Goal: Task Accomplishment & Management: Use online tool/utility

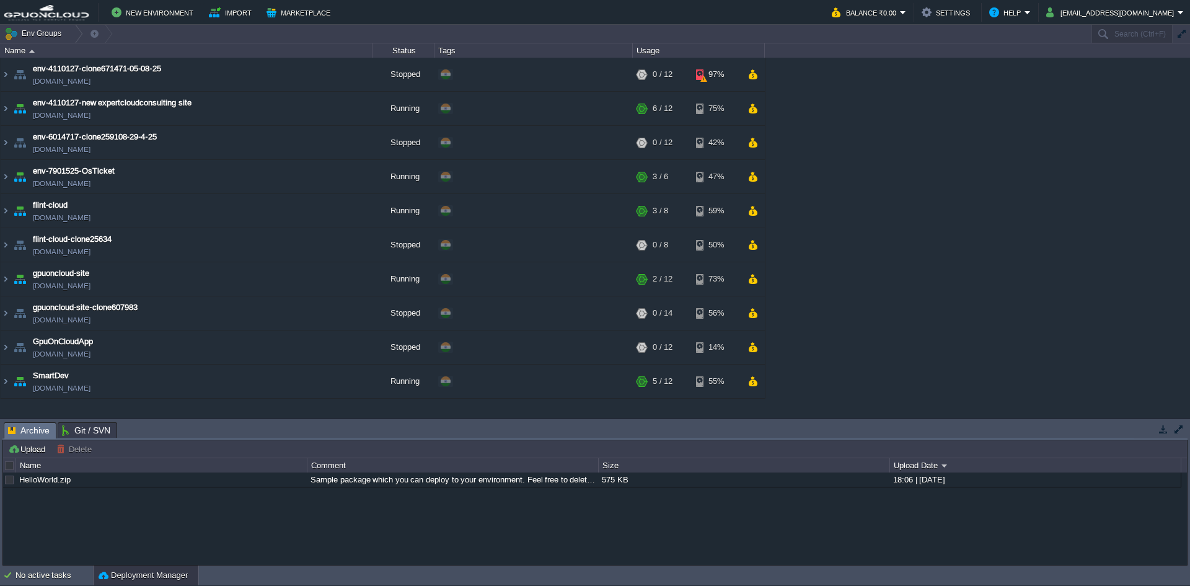
click at [1161, 428] on button "button" at bounding box center [1163, 428] width 11 height 11
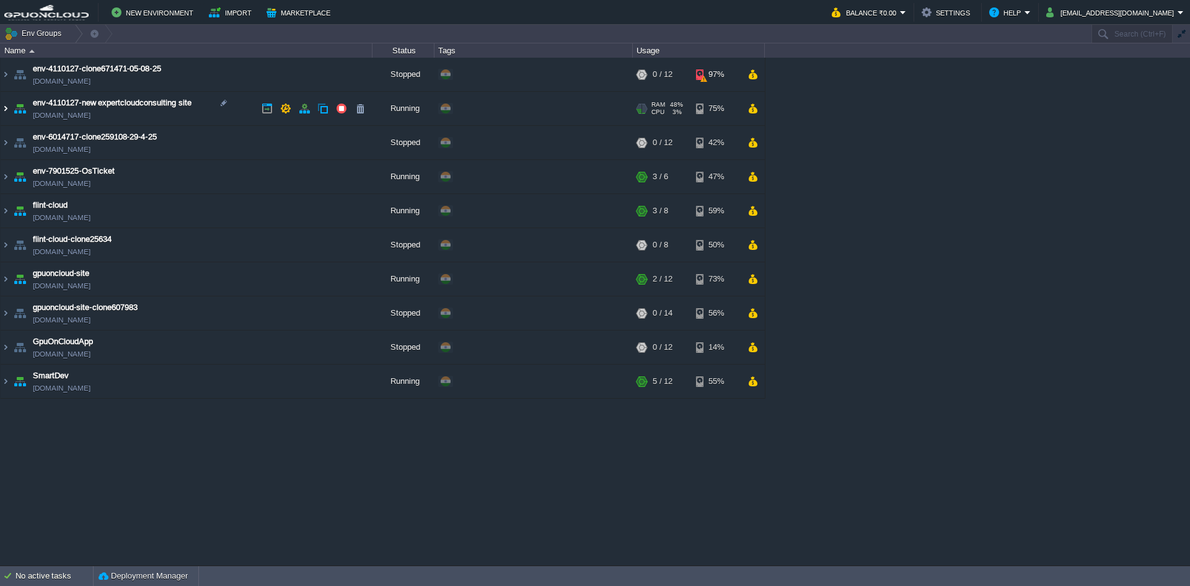
click at [9, 108] on img at bounding box center [6, 108] width 10 height 33
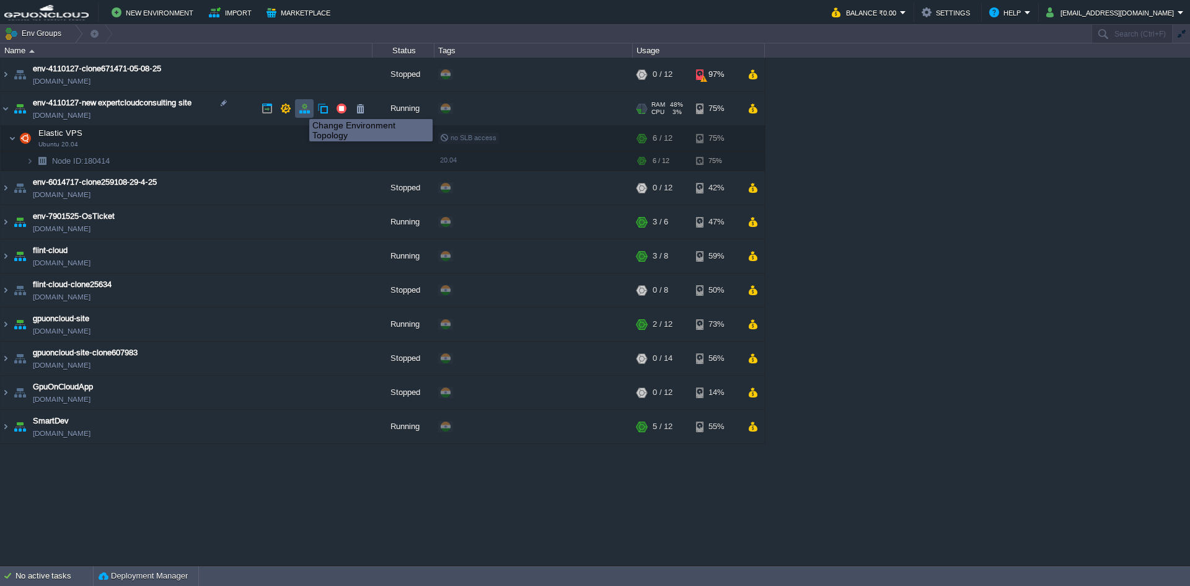
click at [309, 111] on button "button" at bounding box center [304, 108] width 11 height 11
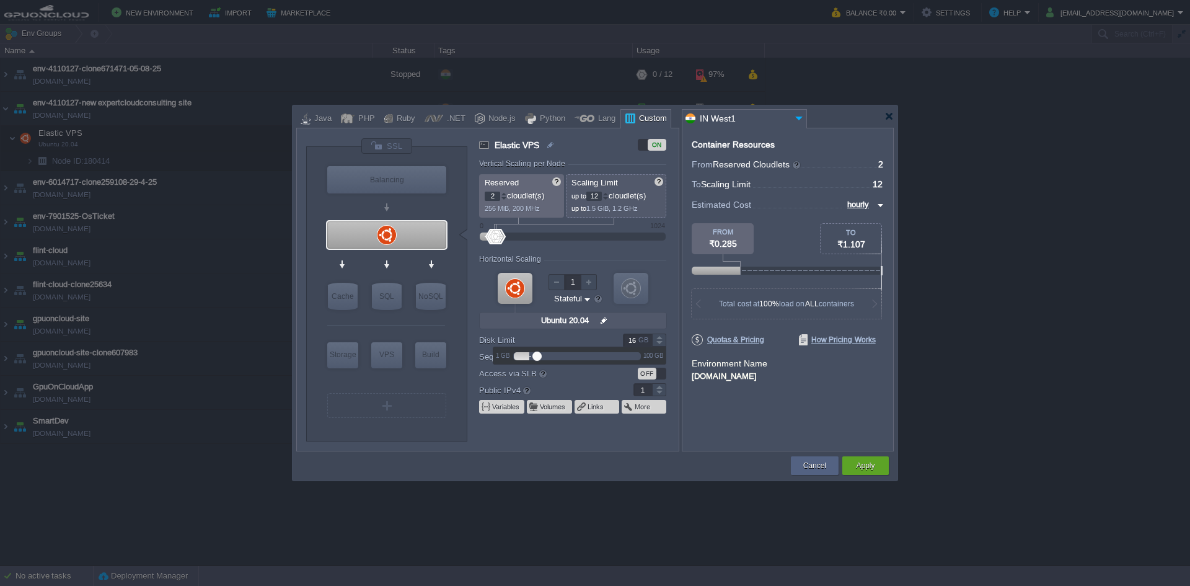
click at [660, 343] on div at bounding box center [659, 343] width 14 height 6
type input "15"
click at [660, 343] on div at bounding box center [659, 343] width 14 height 6
click at [880, 466] on div "Apply" at bounding box center [866, 465] width 46 height 19
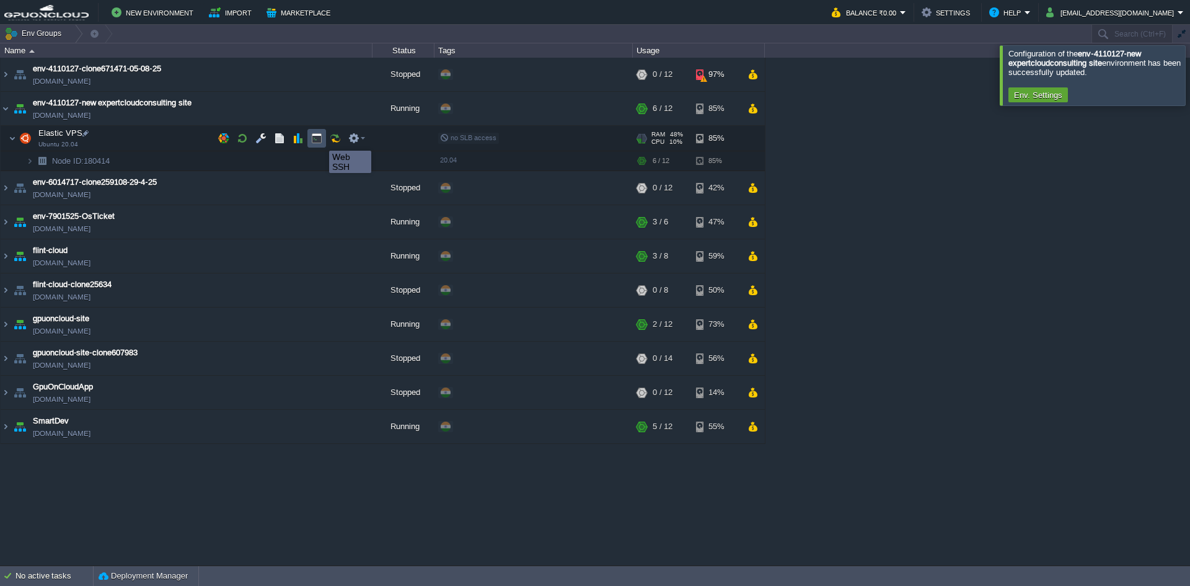
click at [320, 139] on button "button" at bounding box center [316, 138] width 11 height 11
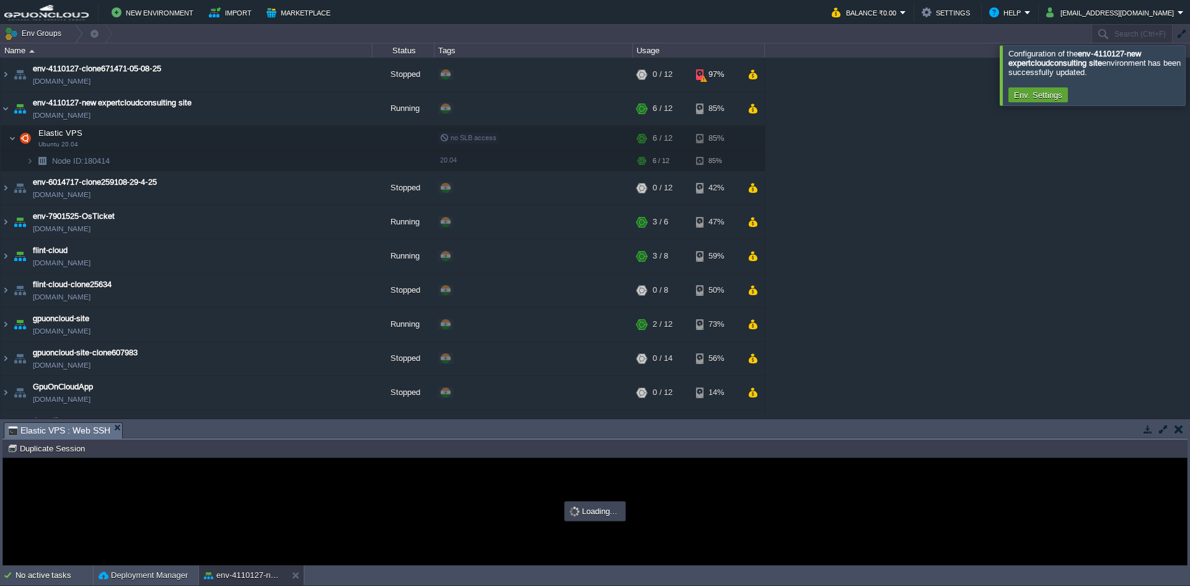
click at [1160, 427] on button "button" at bounding box center [1163, 428] width 11 height 11
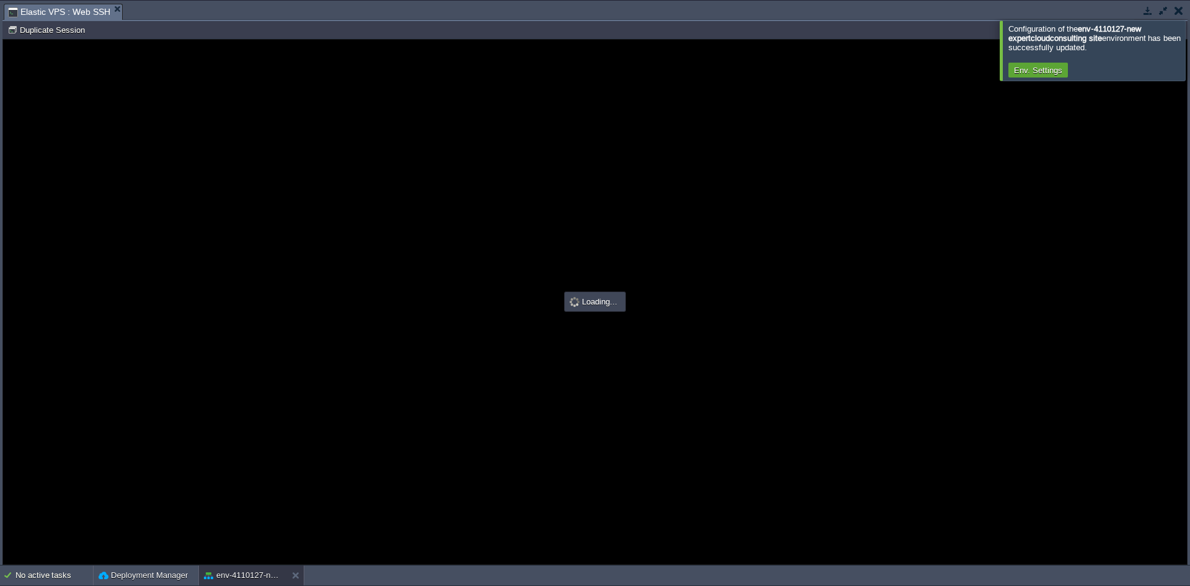
type input "#000000"
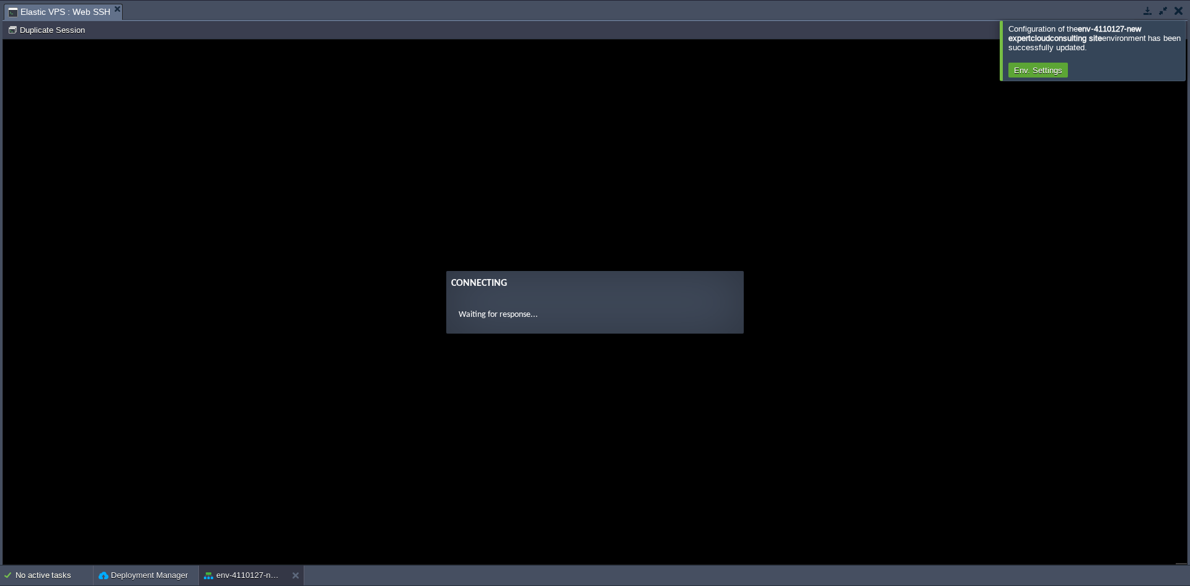
click at [1190, 54] on div at bounding box center [1205, 50] width 0 height 60
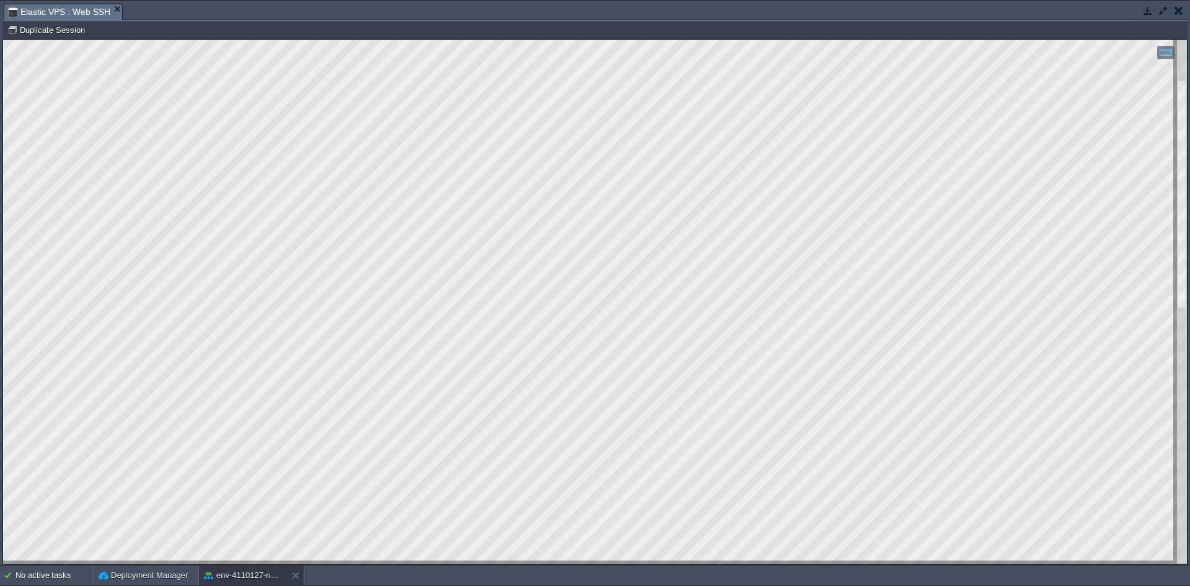
click at [3, 40] on html "Copy: Ctrl + Shift + C Paste: Ctrl + V Settings: Ctrl + Shift + Alt 0" at bounding box center [595, 40] width 1184 height 0
click at [213, 563] on div at bounding box center [595, 302] width 1184 height 525
click at [232, 40] on html "Copy: Ctrl + Shift + C Paste: Ctrl + V Settings: Ctrl + Shift + Alt 0" at bounding box center [595, 40] width 1184 height 0
click at [140, 40] on html "Copy: Ctrl + Shift + C Paste: Ctrl + V Settings: Ctrl + Shift + Alt 0" at bounding box center [595, 40] width 1184 height 0
click at [184, 40] on html "Copy: Ctrl + Shift + C Paste: Ctrl + V Settings: Ctrl + Shift + Alt 0" at bounding box center [595, 40] width 1184 height 0
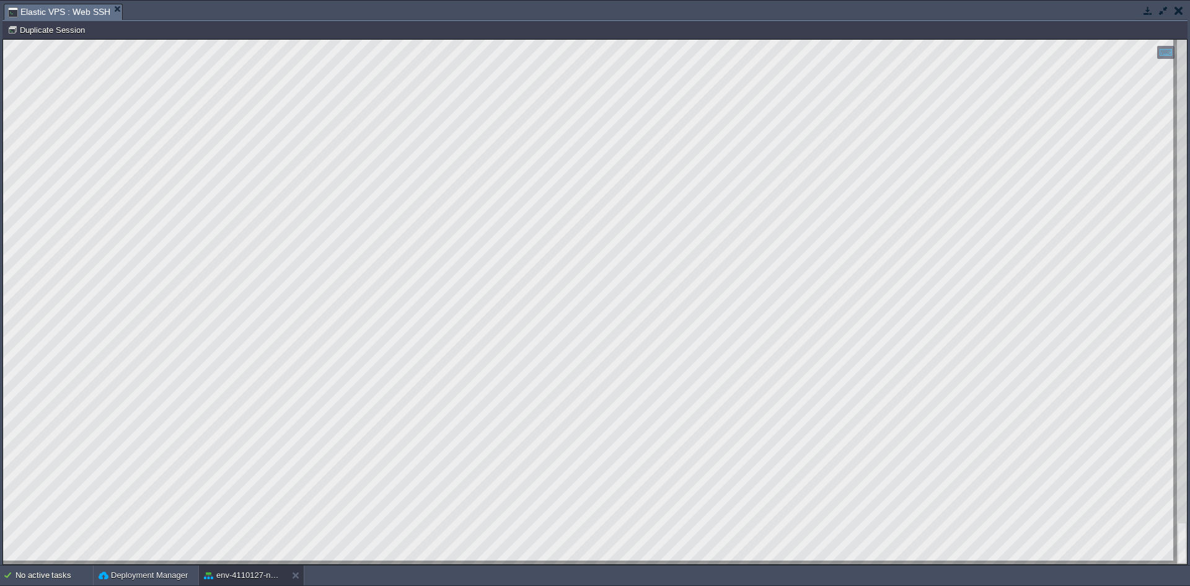
click at [3, 40] on html "Copy: Ctrl + Shift + C Paste: Ctrl + V Settings: Ctrl + Shift + Alt 0" at bounding box center [595, 40] width 1184 height 0
click at [210, 40] on html "Copy: Ctrl + Shift + C Paste: Ctrl + V Settings: Ctrl + Shift + Alt 0" at bounding box center [595, 40] width 1184 height 0
click at [181, 40] on html "Copy: Ctrl + Shift + C Paste: Ctrl + V Settings: Ctrl + Shift + Alt 0" at bounding box center [595, 40] width 1184 height 0
click at [3, 40] on html "Copy: Ctrl + Shift + C Paste: Ctrl + V Settings: Ctrl + Shift + Alt 0" at bounding box center [595, 40] width 1184 height 0
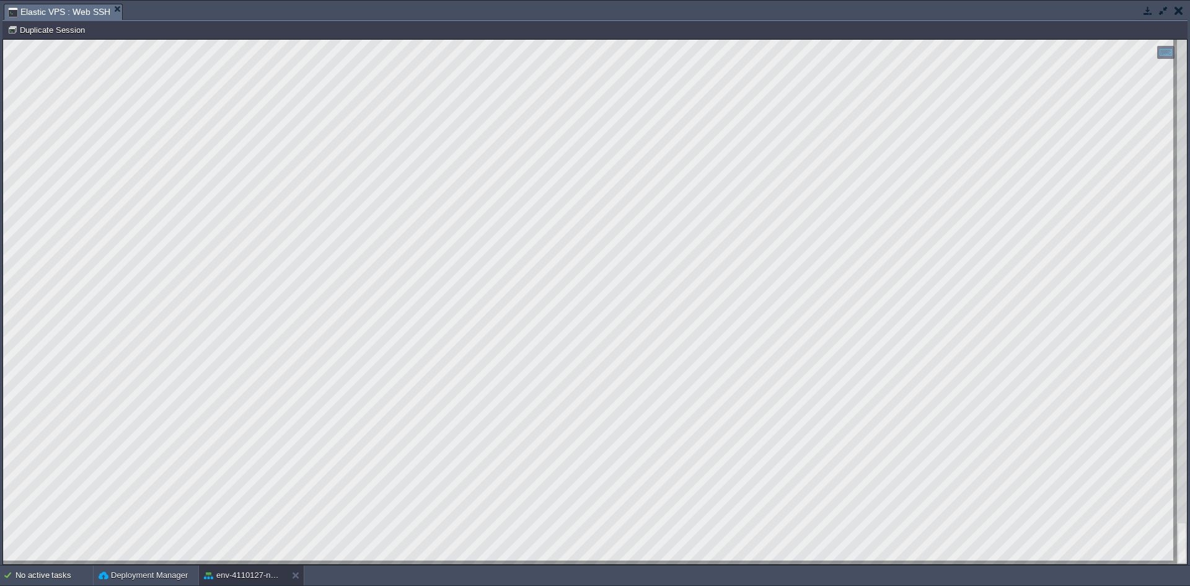
click at [3, 40] on html "Copy: Ctrl + Shift + C Paste: Ctrl + V Settings: Ctrl + Shift + Alt 0" at bounding box center [595, 40] width 1184 height 0
click at [204, 40] on html "Copy: Ctrl + Shift + C Paste: Ctrl + V Settings: Ctrl + Shift + Alt 0" at bounding box center [595, 40] width 1184 height 0
click at [203, 40] on html "Copy: Ctrl + Shift + C Paste: Ctrl + V Settings: Ctrl + Shift + Alt 0" at bounding box center [595, 40] width 1184 height 0
click at [3, 40] on html "Copy: Ctrl + Shift + C Paste: Ctrl + V Settings: Ctrl + Shift + Alt 0" at bounding box center [595, 40] width 1184 height 0
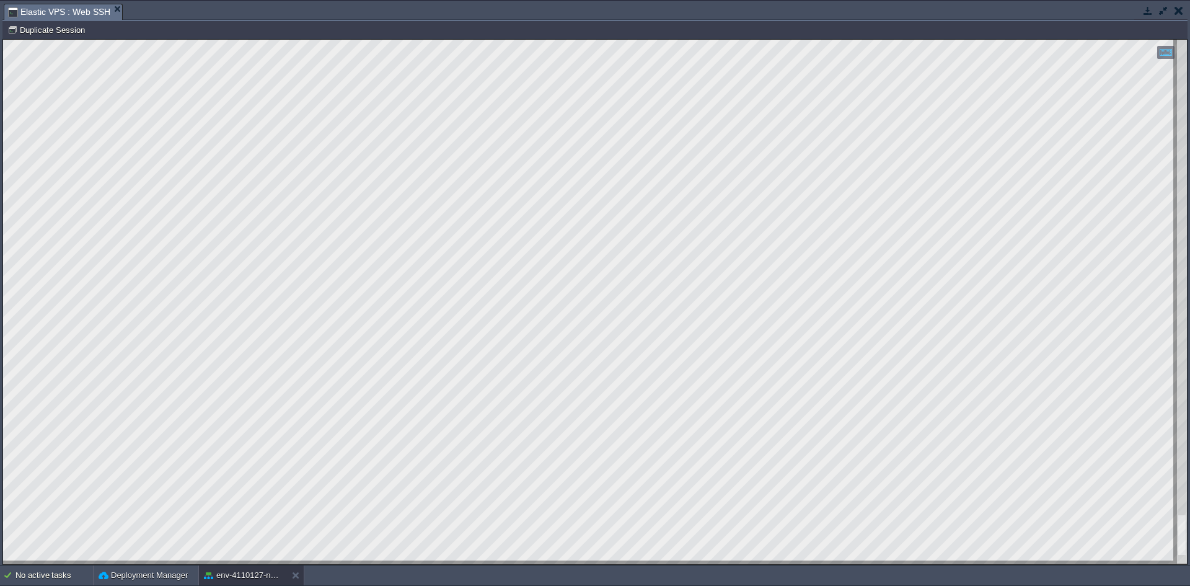
drag, startPoint x: 163, startPoint y: 562, endPoint x: 6, endPoint y: 179, distance: 414.3
click at [3, 40] on html "Copy: Ctrl + Shift + C Paste: Ctrl + V Settings: Ctrl + Shift + Alt 0" at bounding box center [595, 40] width 1184 height 0
click at [263, 561] on div at bounding box center [595, 302] width 1184 height 525
click at [1149, 9] on button "button" at bounding box center [1148, 10] width 11 height 11
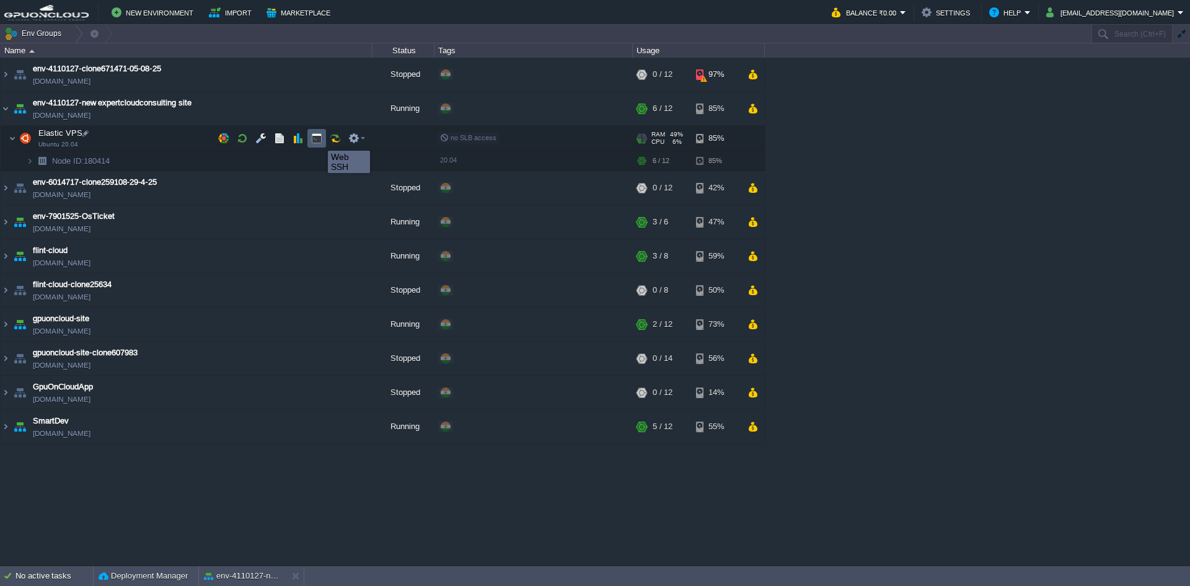
click at [319, 141] on button "button" at bounding box center [316, 138] width 11 height 11
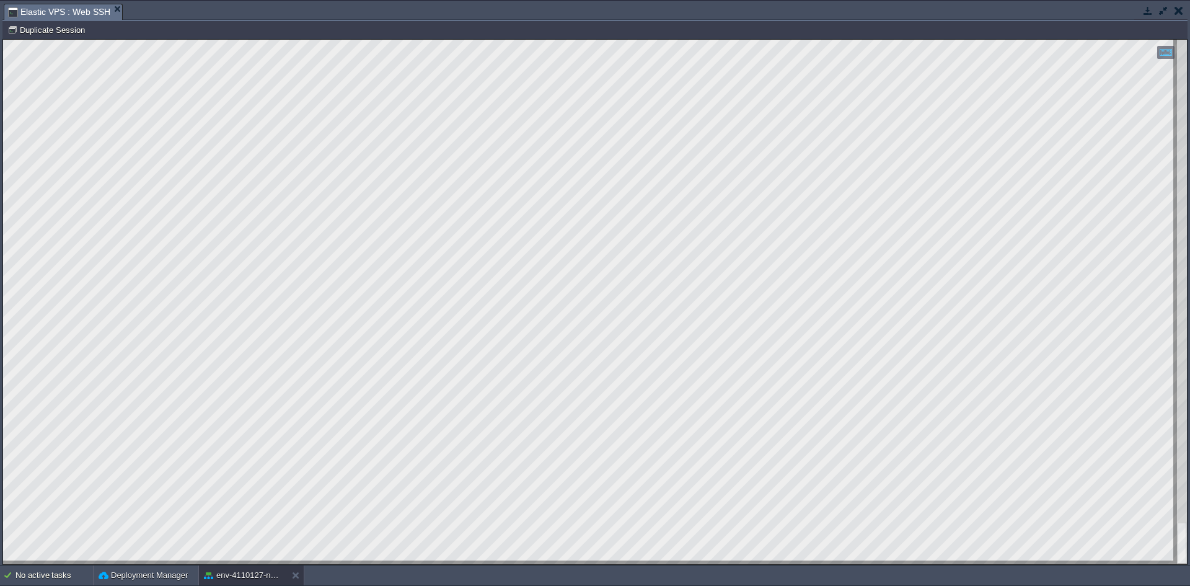
click at [3, 40] on html "Copy: Ctrl + Shift + C Paste: Ctrl + V Settings: Ctrl + Shift + Alt 0" at bounding box center [595, 40] width 1184 height 0
click at [236, 563] on div at bounding box center [595, 302] width 1184 height 525
click at [6, 452] on div at bounding box center [595, 302] width 1184 height 525
drag, startPoint x: 221, startPoint y: 560, endPoint x: 0, endPoint y: 277, distance: 359.2
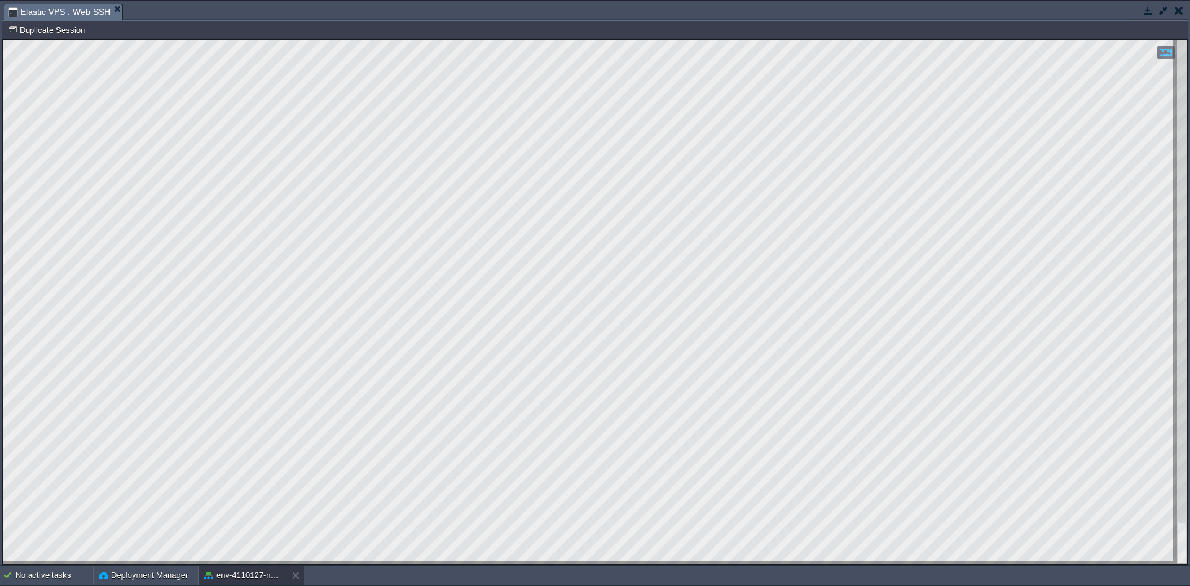
click at [3, 40] on html "Copy: Ctrl + Shift + C Paste: Ctrl + V Settings: Ctrl + Shift + Alt 0" at bounding box center [595, 40] width 1184 height 0
click at [1149, 13] on button "button" at bounding box center [1148, 10] width 11 height 11
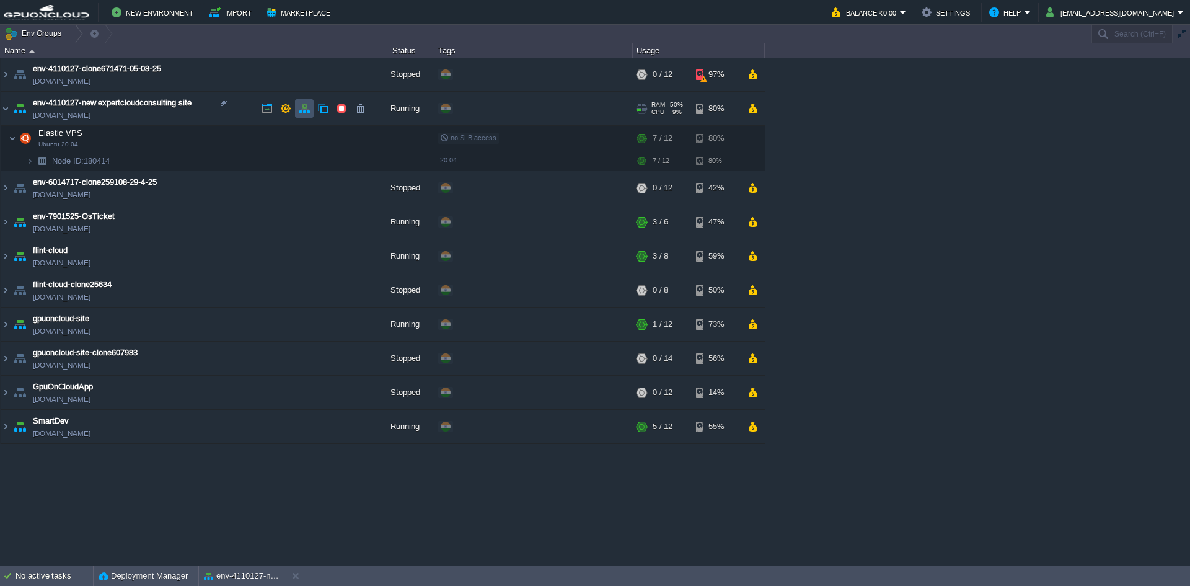
click at [304, 110] on button "button" at bounding box center [304, 108] width 11 height 11
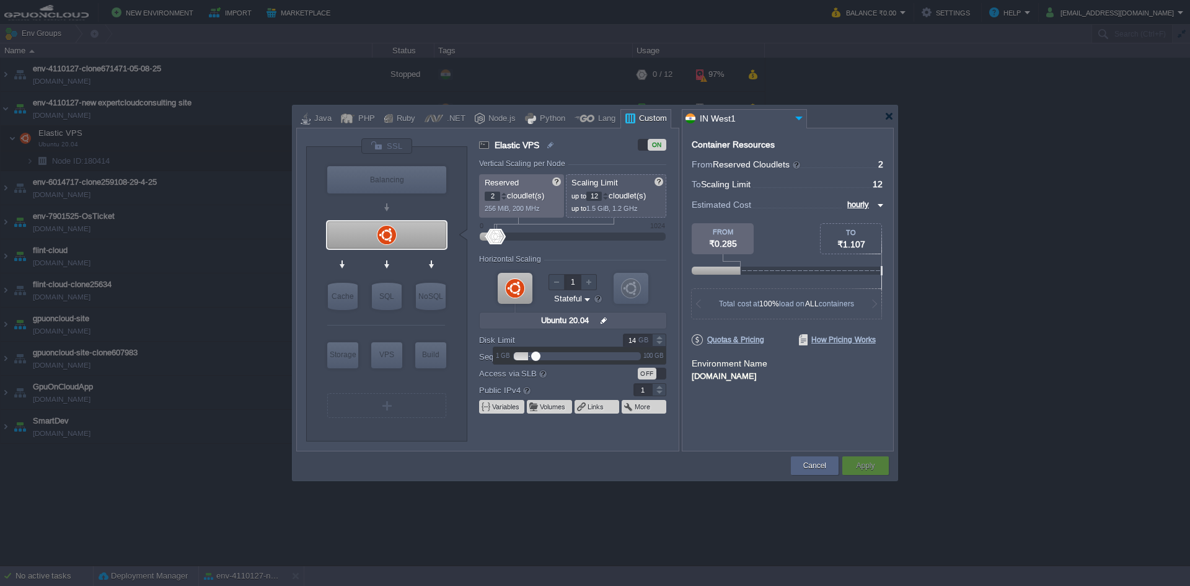
click at [658, 342] on div at bounding box center [659, 343] width 14 height 6
type input "13"
click at [658, 342] on div at bounding box center [659, 343] width 14 height 6
click at [864, 465] on button "Apply" at bounding box center [865, 465] width 19 height 12
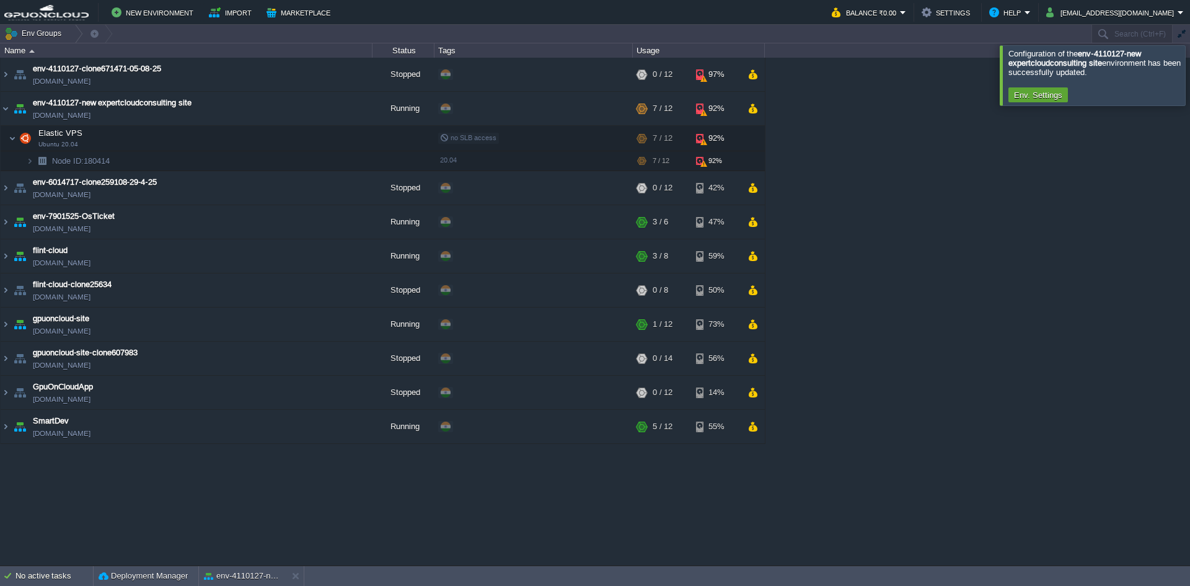
click at [1190, 84] on div at bounding box center [1205, 75] width 0 height 60
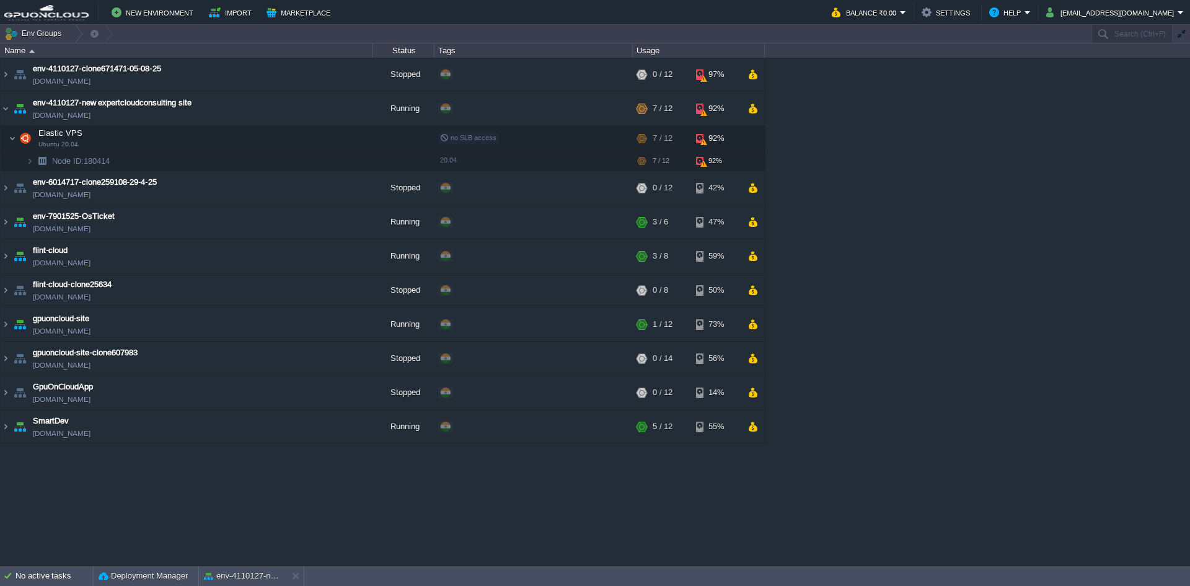
click at [902, 190] on div "env-4110127-clone671471-05-08-25 env-4110127-clone671471-05-08-25.in1.gpuonclou…" at bounding box center [595, 311] width 1190 height 507
click at [314, 138] on button "button" at bounding box center [316, 138] width 11 height 11
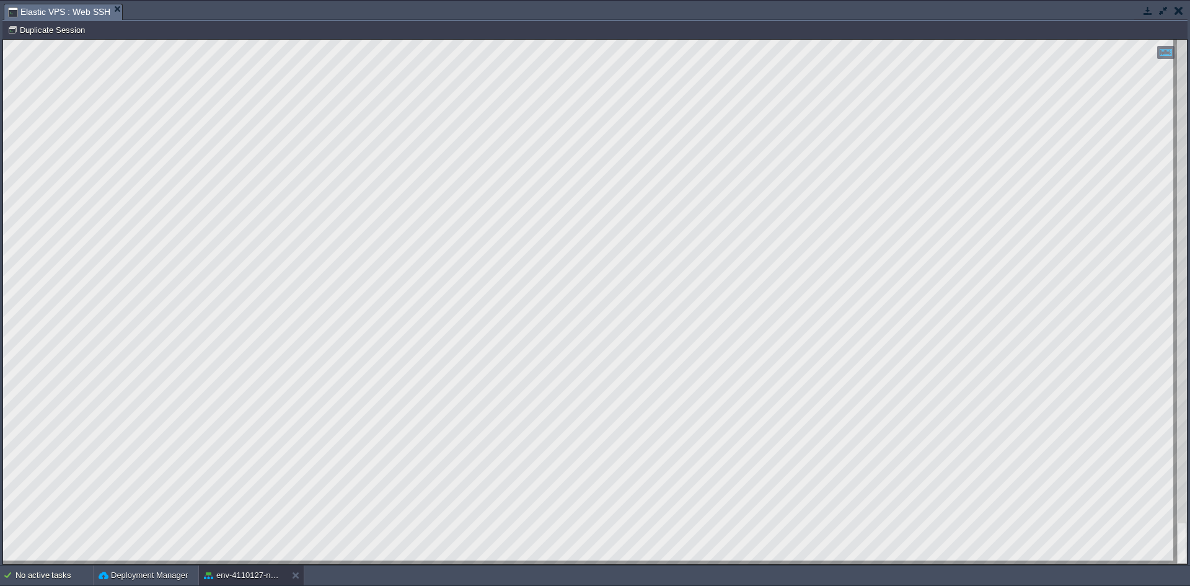
drag, startPoint x: 275, startPoint y: 560, endPoint x: 0, endPoint y: 422, distance: 307.8
click at [3, 40] on html "Copy: Ctrl + Shift + C Paste: Ctrl + V Settings: Ctrl + Shift + Alt 0" at bounding box center [595, 40] width 1184 height 0
click at [349, 40] on html "Copy: Ctrl + Shift + C Paste: Ctrl + V Settings: Ctrl + Shift + Alt 0" at bounding box center [595, 40] width 1184 height 0
click at [233, 562] on div at bounding box center [595, 302] width 1184 height 525
click at [1148, 9] on button "button" at bounding box center [1148, 10] width 11 height 11
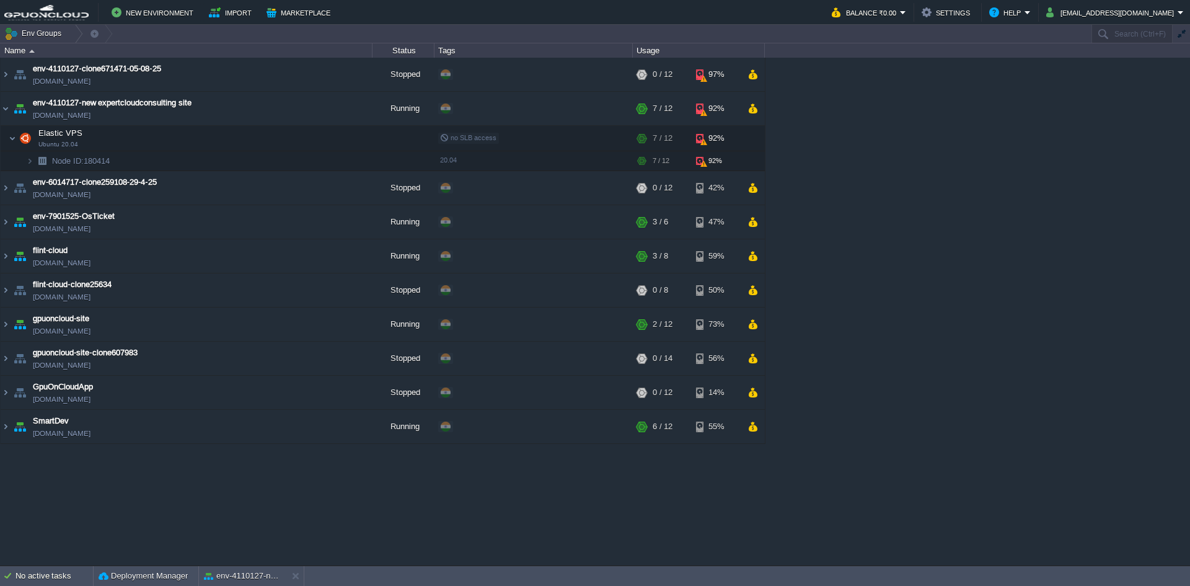
click at [877, 168] on div "env-4110127-clone671471-05-08-25 env-4110127-clone671471-05-08-25.in1.gpuonclou…" at bounding box center [595, 311] width 1190 height 507
click at [948, 321] on div "env-4110127-clone671471-05-08-25 env-4110127-clone671471-05-08-25.in1.gpuonclou…" at bounding box center [595, 311] width 1190 height 507
click at [248, 582] on div "env-4110127-new expertcloudconsulting site" at bounding box center [243, 576] width 88 height 20
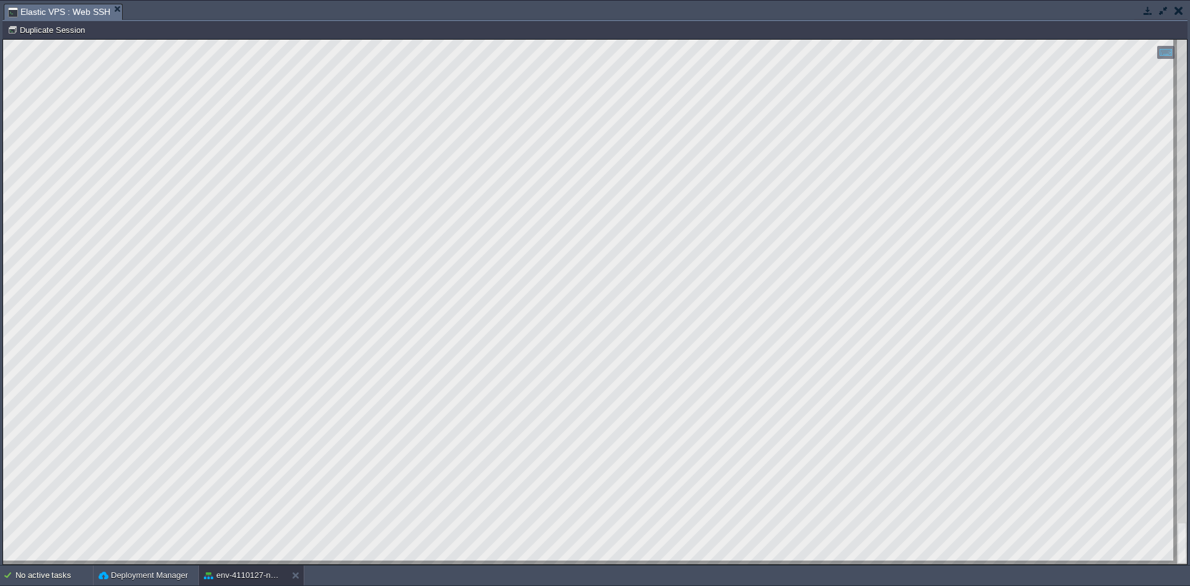
click at [3, 40] on html "Copy: Ctrl + Shift + C Paste: Ctrl + V Settings: Ctrl + Shift + Alt 0" at bounding box center [595, 40] width 1184 height 0
click at [305, 40] on html "Copy: Ctrl + Shift + C Paste: Ctrl + V Settings: Ctrl + Shift + Alt 0" at bounding box center [595, 40] width 1184 height 0
click at [188, 40] on html "Copy: Ctrl + Shift + C Paste: Ctrl + V Settings: Ctrl + Shift + Alt 0" at bounding box center [595, 40] width 1184 height 0
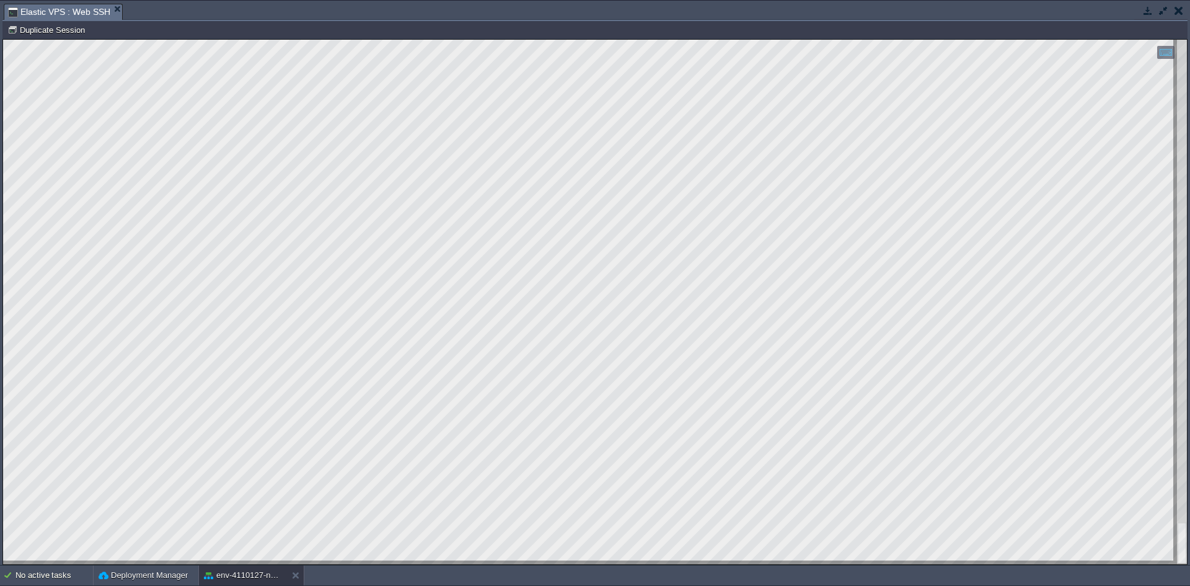
click at [6, 533] on div at bounding box center [595, 302] width 1184 height 525
drag, startPoint x: 201, startPoint y: 561, endPoint x: 226, endPoint y: 569, distance: 26.7
click at [226, 40] on html "Copy: Ctrl + Shift + C Paste: Ctrl + V Settings: Ctrl + Shift + Alt 0" at bounding box center [595, 40] width 1184 height 0
click at [3, 40] on html "Copy: Ctrl + Shift + C Paste: Ctrl + V Settings: Ctrl + Shift + Alt 0" at bounding box center [595, 40] width 1184 height 0
click at [1143, 9] on button "button" at bounding box center [1148, 10] width 11 height 11
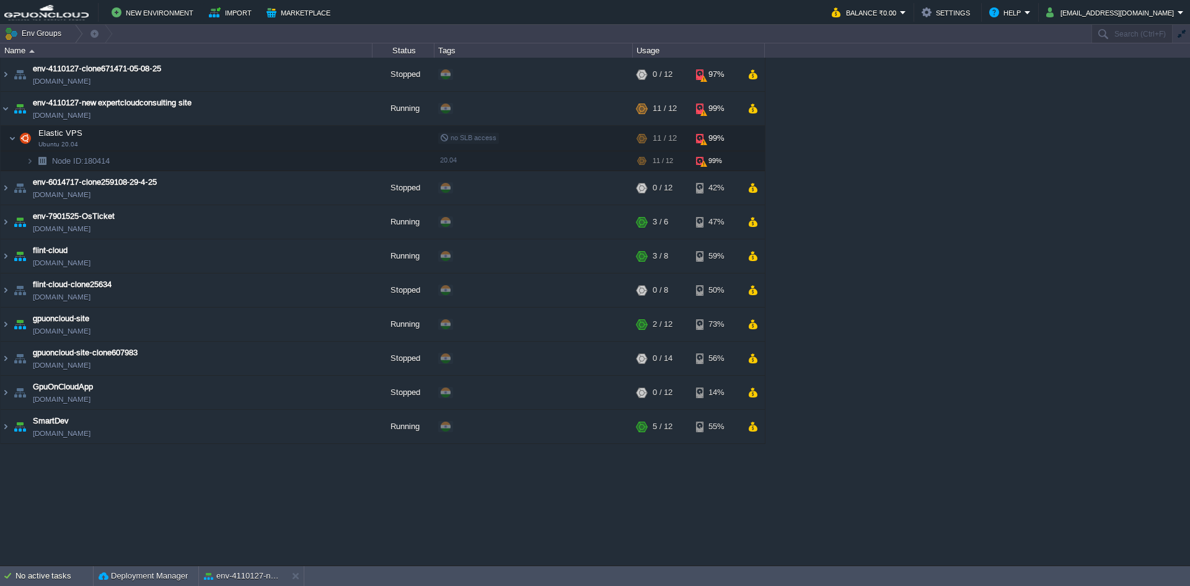
click at [934, 215] on div "env-4110127-clone671471-05-08-25 env-4110127-clone671471-05-08-25.in1.gpuonclou…" at bounding box center [595, 311] width 1190 height 507
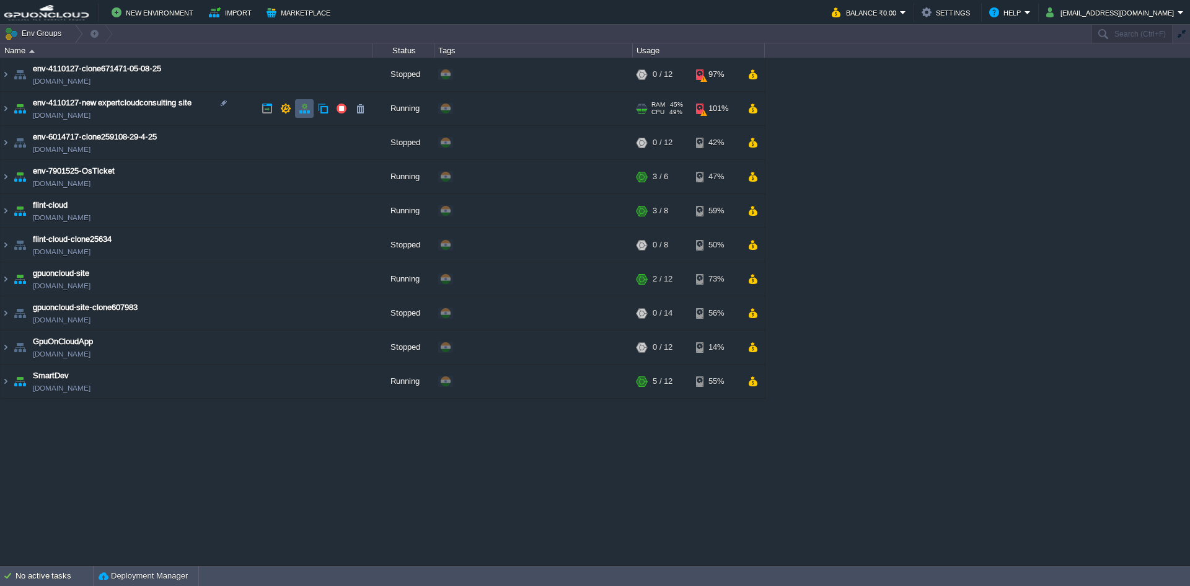
click at [301, 108] on button "button" at bounding box center [304, 108] width 11 height 11
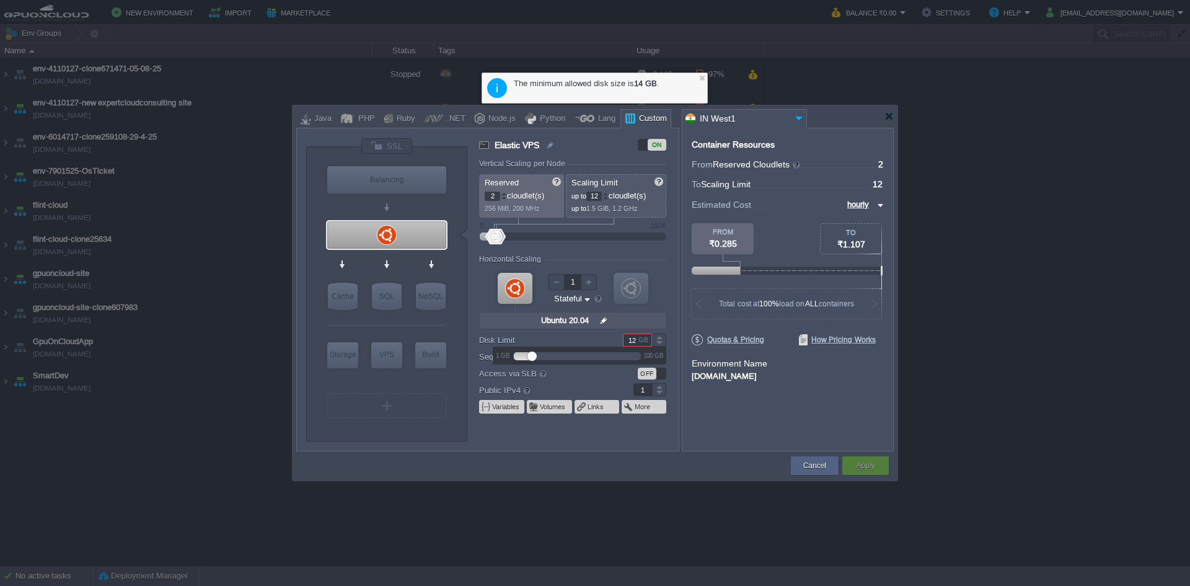
click at [660, 343] on div at bounding box center [659, 343] width 14 height 6
click at [660, 342] on div at bounding box center [659, 343] width 14 height 6
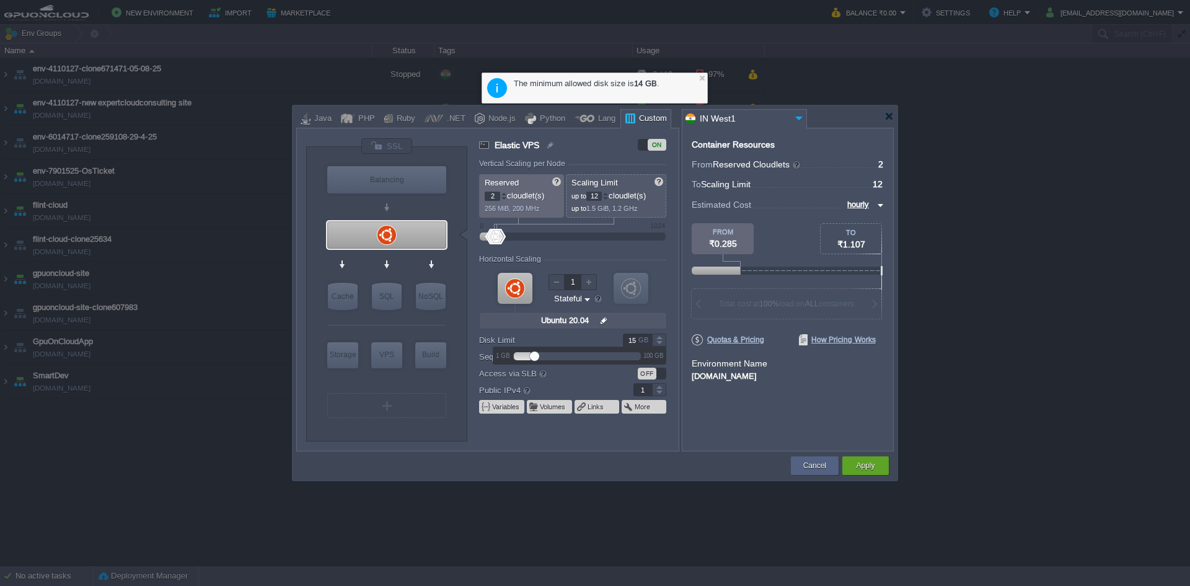
click at [660, 338] on div at bounding box center [659, 337] width 14 height 6
type input "17"
click at [660, 338] on div at bounding box center [659, 337] width 14 height 6
click at [867, 469] on button "Apply" at bounding box center [865, 465] width 19 height 12
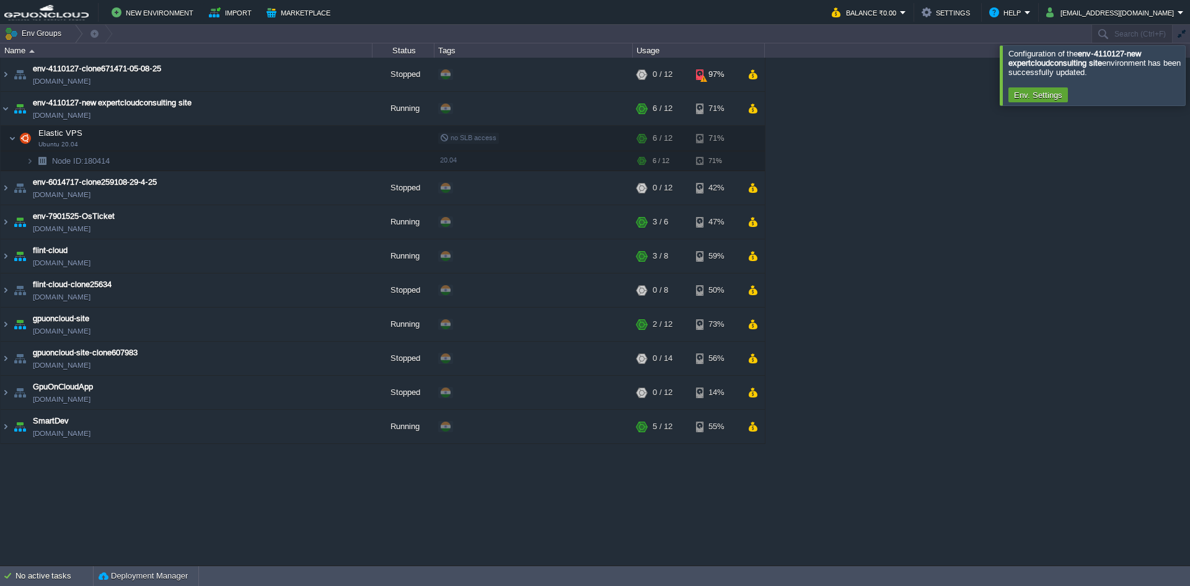
click at [974, 227] on div "env-4110127-clone671471-05-08-25 env-4110127-clone671471-05-08-25.in1.gpuonclou…" at bounding box center [595, 311] width 1190 height 507
click at [314, 130] on td at bounding box center [317, 138] width 19 height 19
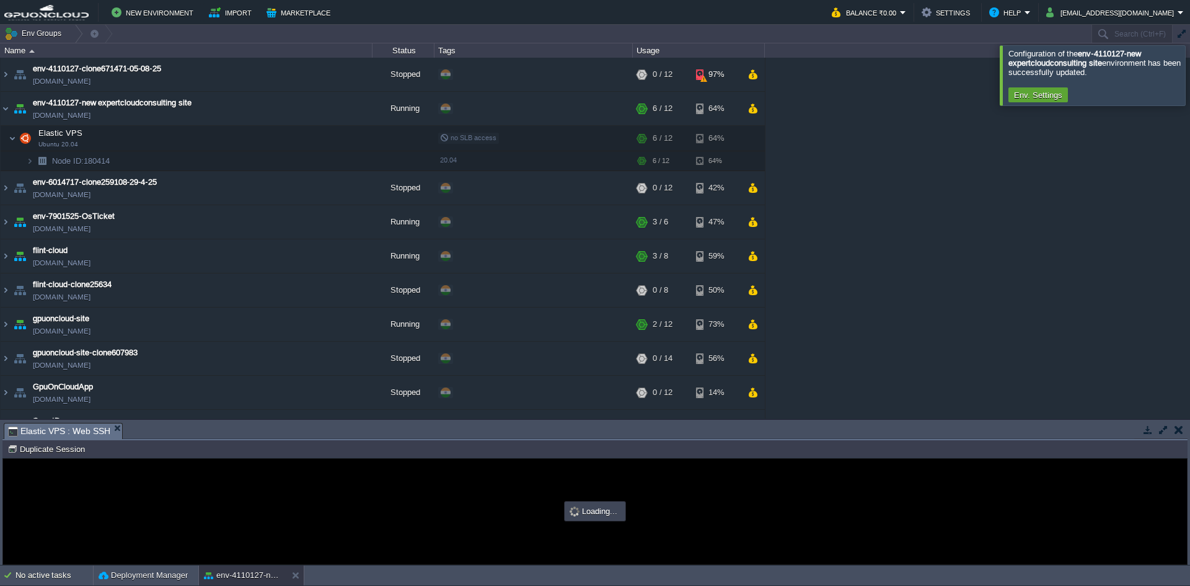
click at [1166, 430] on button "button" at bounding box center [1163, 429] width 11 height 11
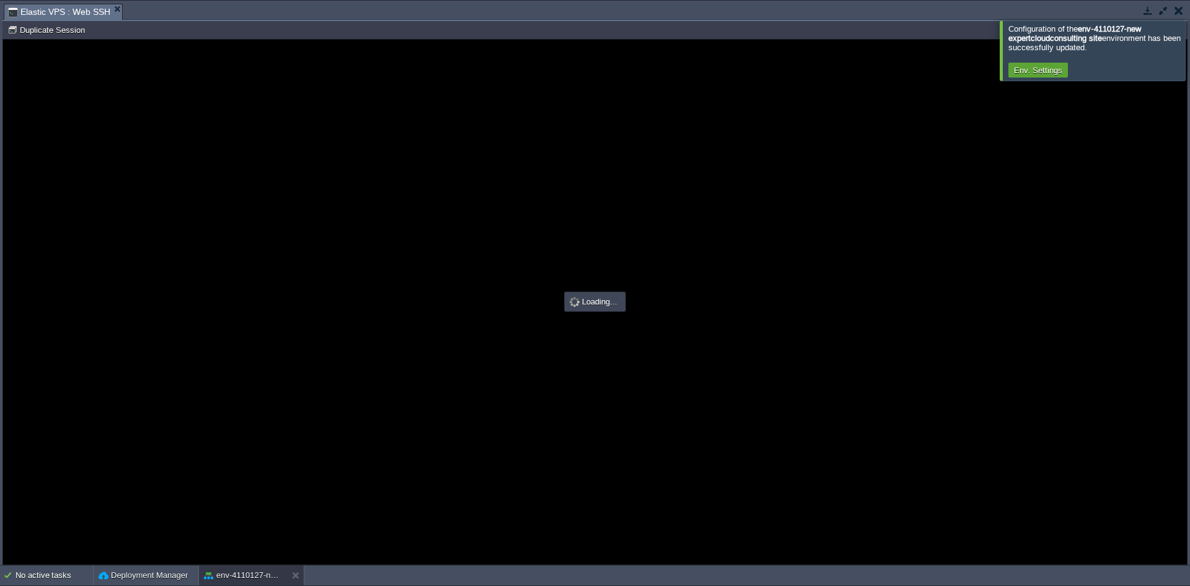
type input "#000000"
click at [1190, 60] on div at bounding box center [1205, 50] width 0 height 60
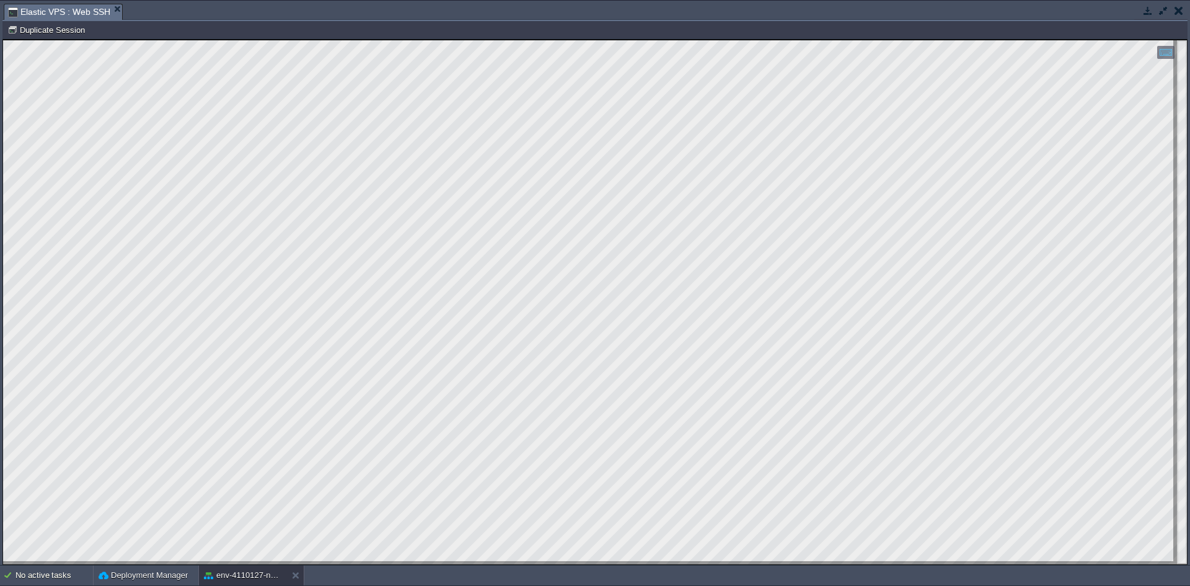
click at [3, 40] on html "Copy: Ctrl + Shift + C Paste: Ctrl + V Settings: Ctrl + Shift + Alt 0" at bounding box center [595, 40] width 1184 height 0
click at [1146, 12] on button "button" at bounding box center [1148, 10] width 11 height 11
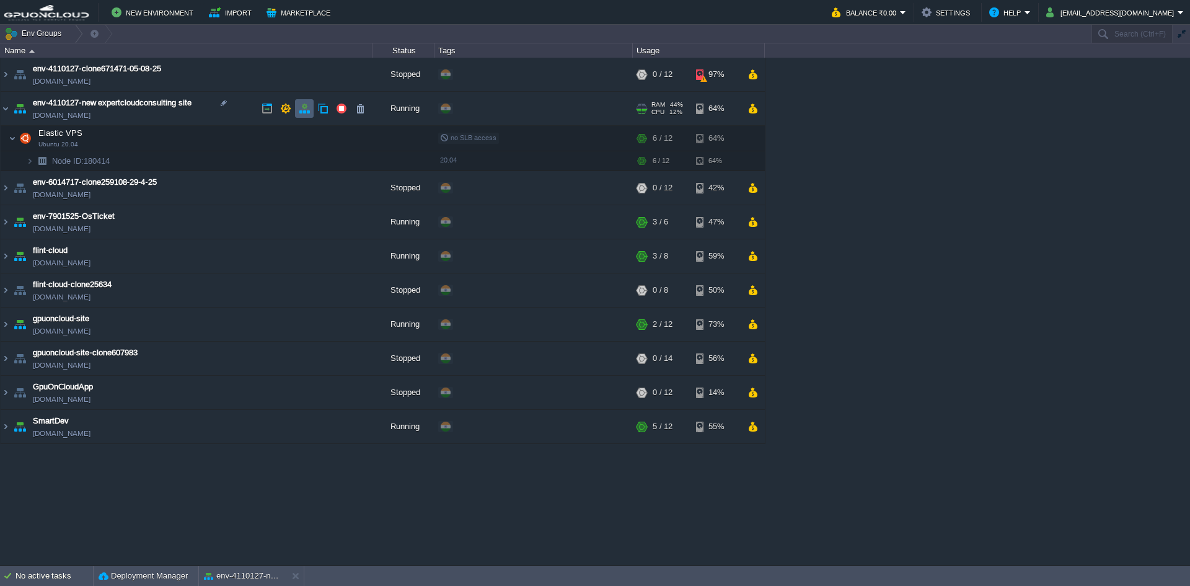
click at [302, 108] on button "button" at bounding box center [304, 108] width 11 height 11
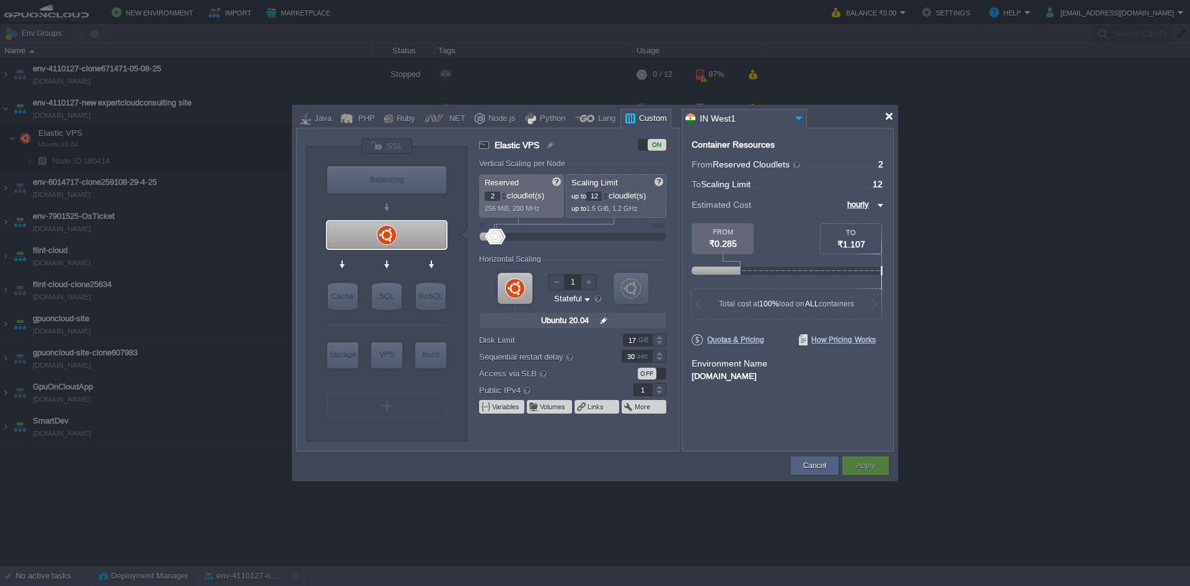
click at [892, 117] on div at bounding box center [889, 116] width 9 height 9
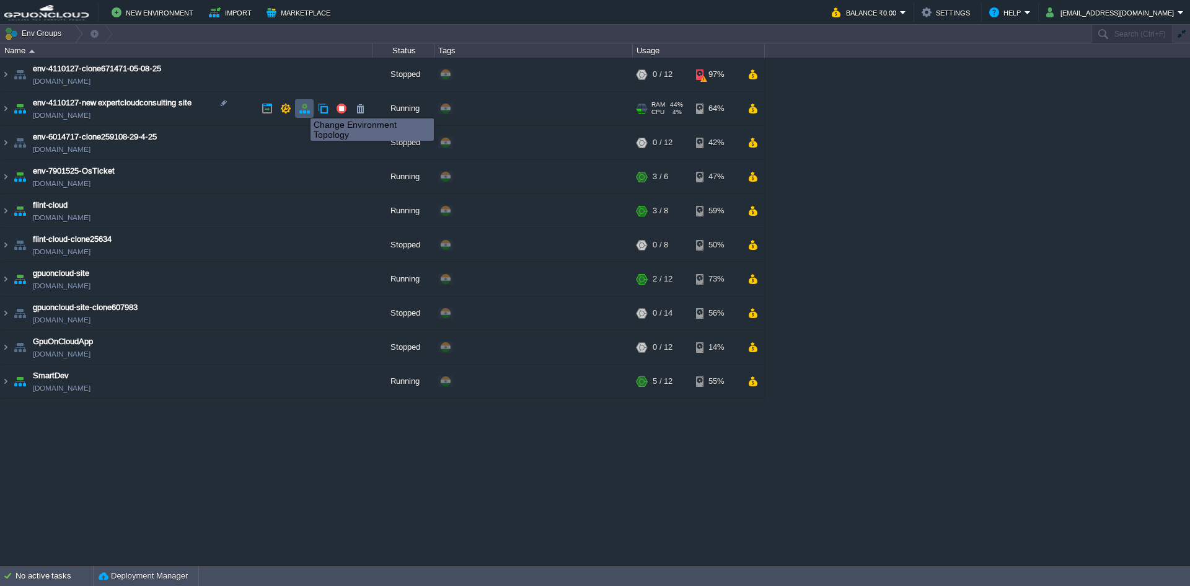
click at [303, 107] on button "button" at bounding box center [304, 108] width 11 height 11
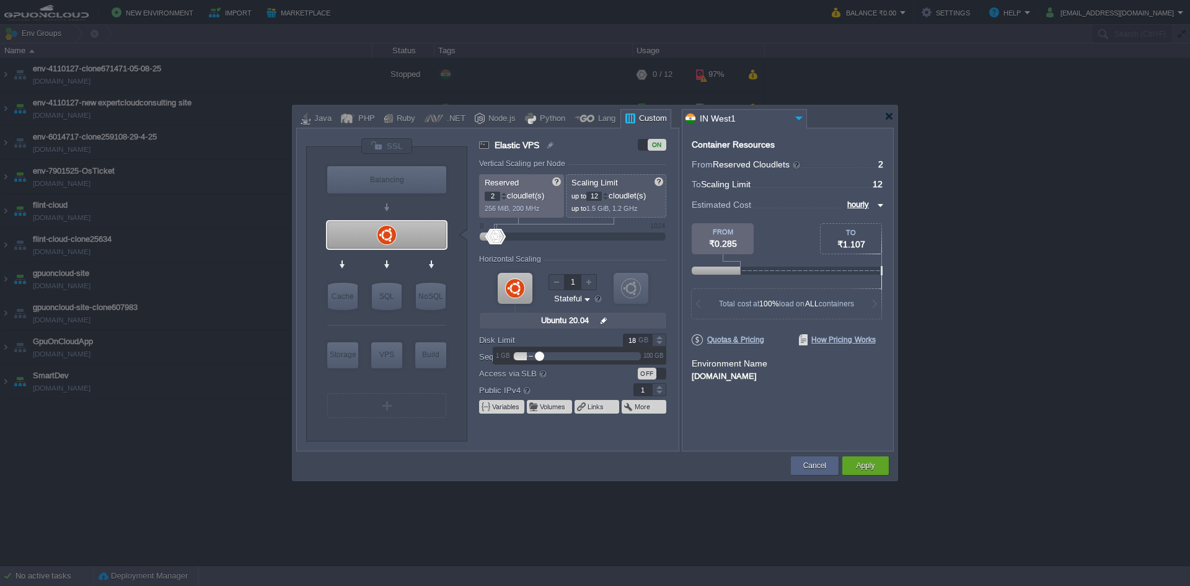
click at [660, 336] on div at bounding box center [659, 337] width 14 height 6
click at [660, 342] on div at bounding box center [659, 343] width 14 height 6
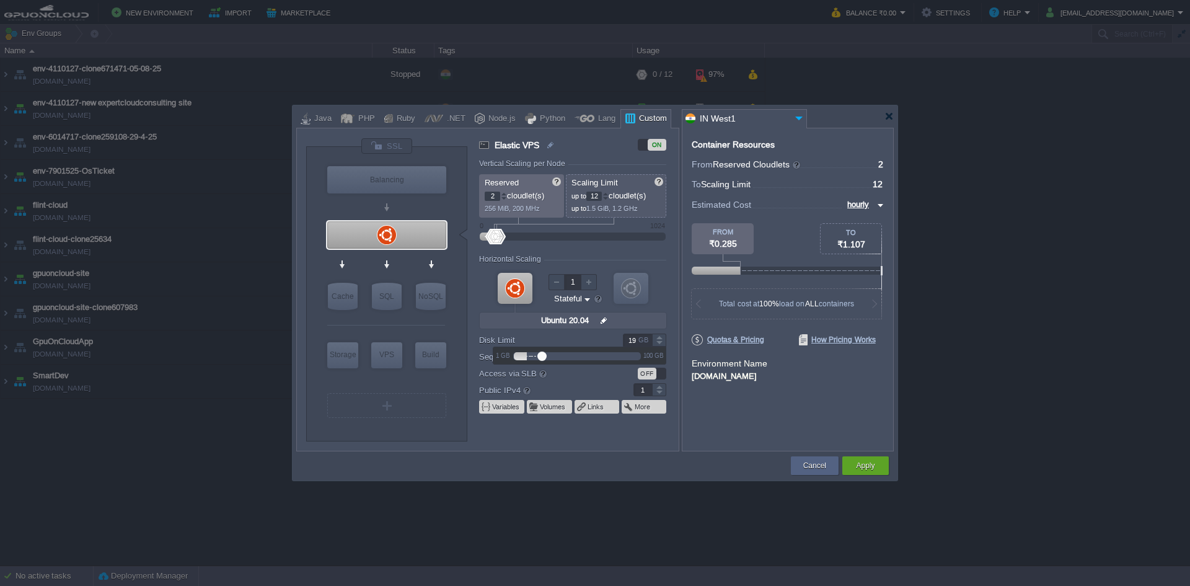
click at [660, 342] on div at bounding box center [659, 343] width 14 height 6
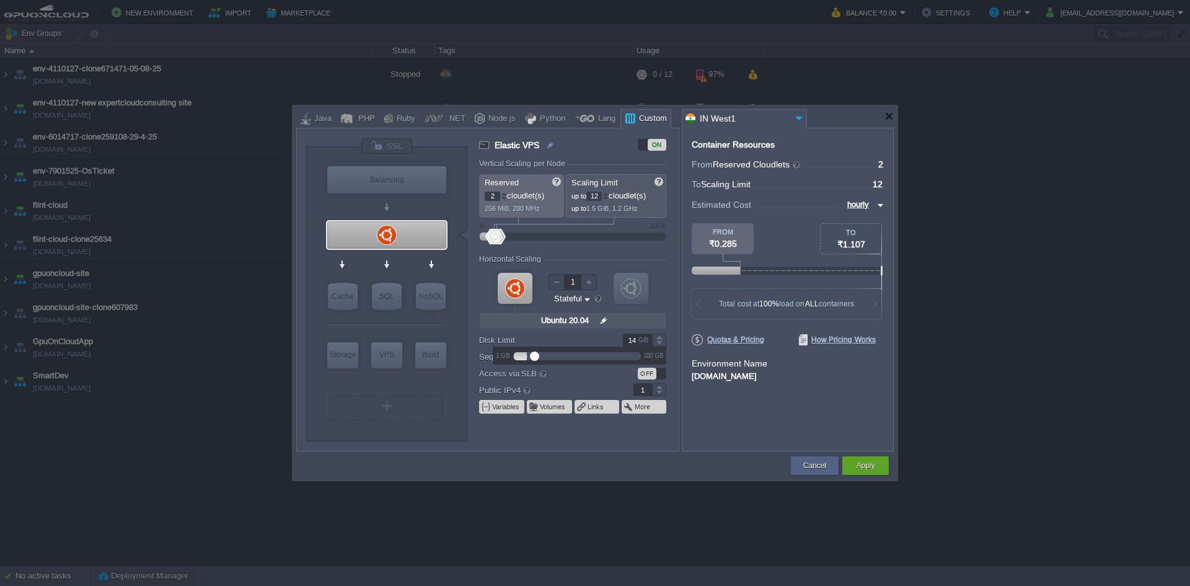
click at [660, 342] on div at bounding box center [659, 343] width 14 height 6
type input "12"
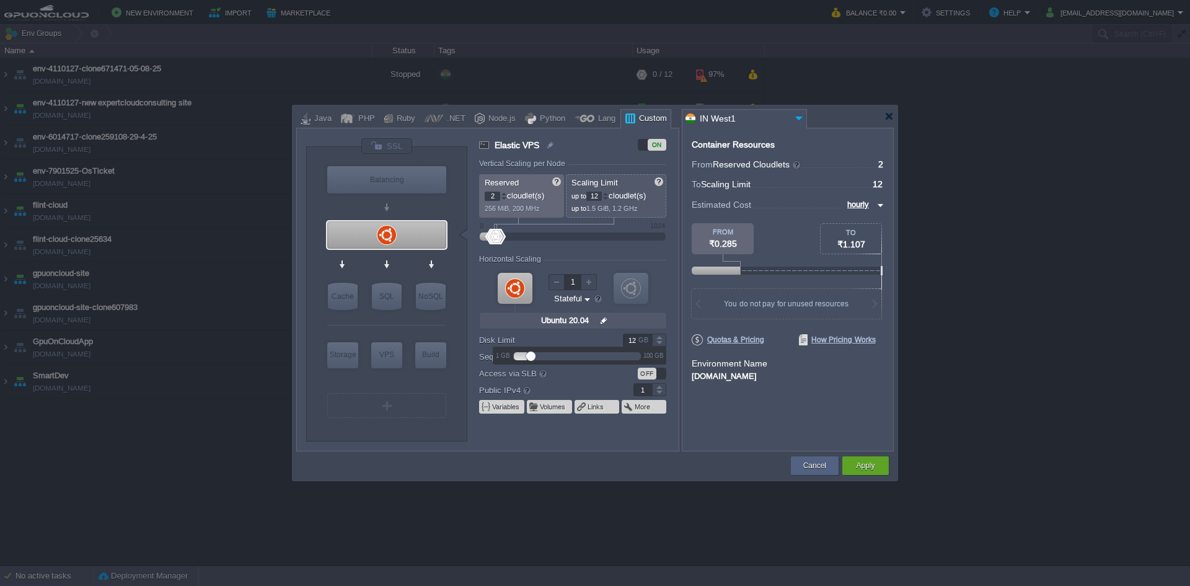
click at [660, 337] on div at bounding box center [659, 337] width 14 height 6
click at [866, 463] on button "Apply" at bounding box center [865, 465] width 19 height 12
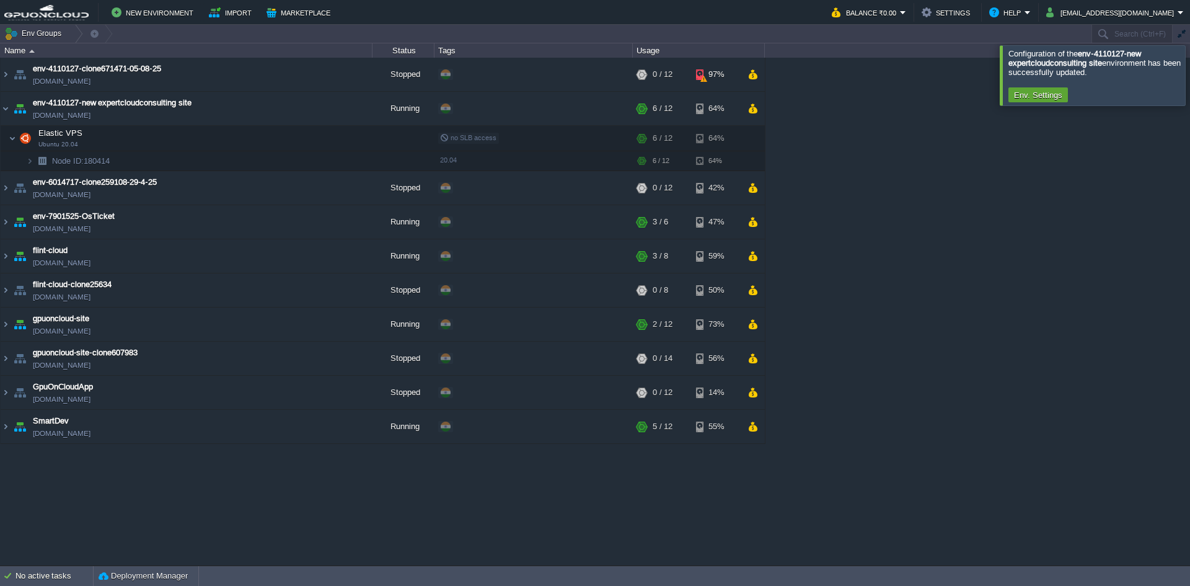
click at [1011, 189] on div "env-4110127-clone671471-05-08-25 env-4110127-clone671471-05-08-25.in1.gpuonclou…" at bounding box center [595, 311] width 1190 height 507
click at [1190, 81] on div at bounding box center [1205, 75] width 0 height 60
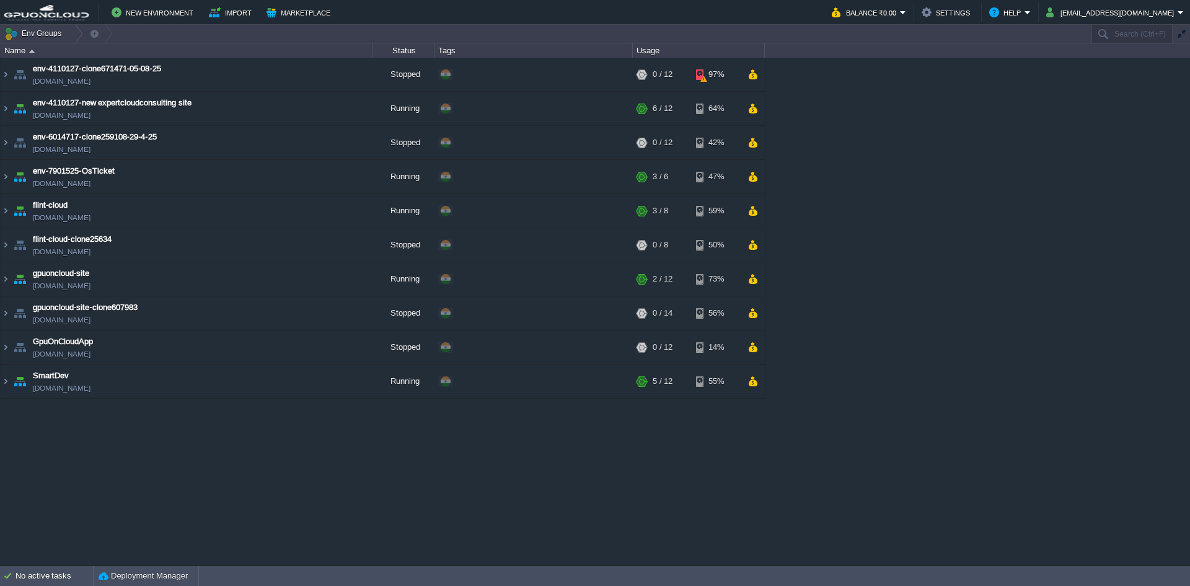
click at [788, 143] on div "env-4110127-clone671471-05-08-25 env-4110127-clone671471-05-08-25.in1.gpuonclou…" at bounding box center [595, 311] width 1190 height 507
click at [3, 107] on img at bounding box center [6, 108] width 10 height 33
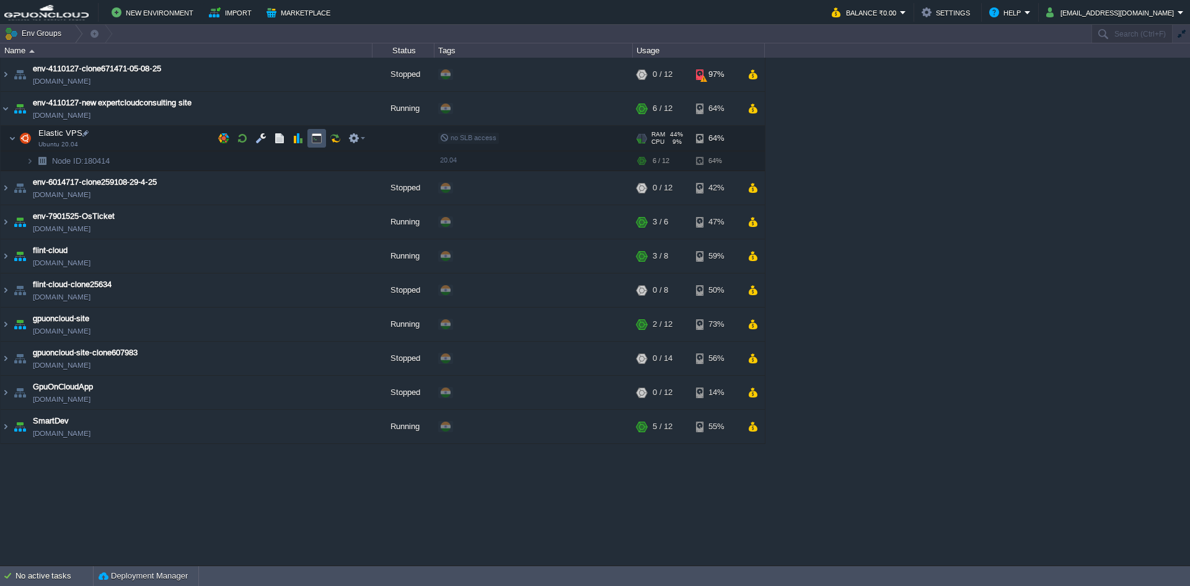
click at [317, 138] on button "button" at bounding box center [316, 138] width 11 height 11
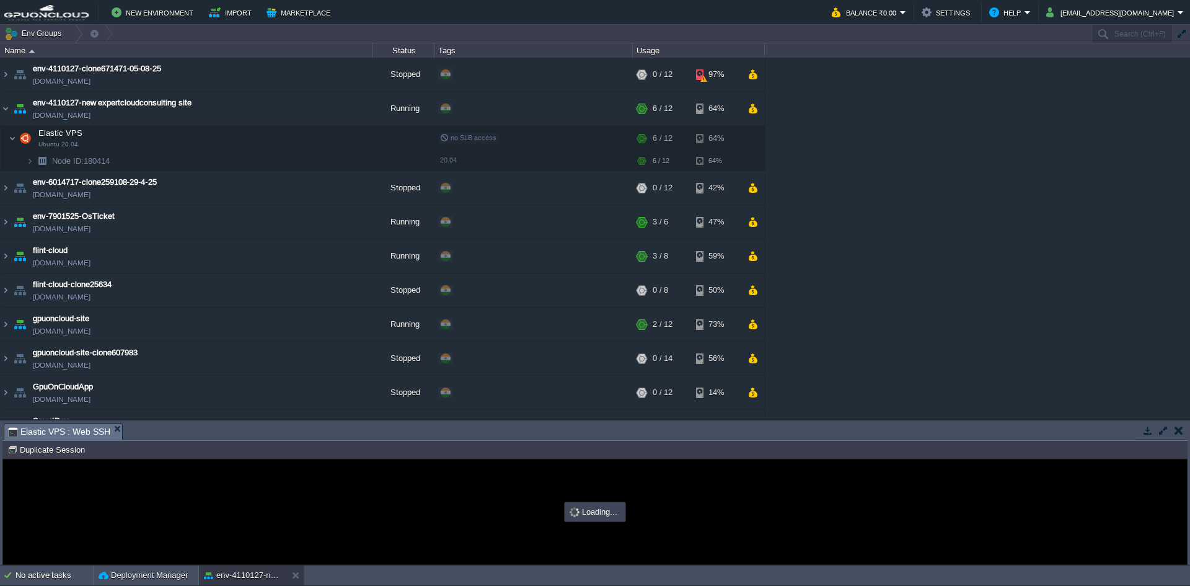
click at [1166, 425] on button "button" at bounding box center [1163, 430] width 11 height 11
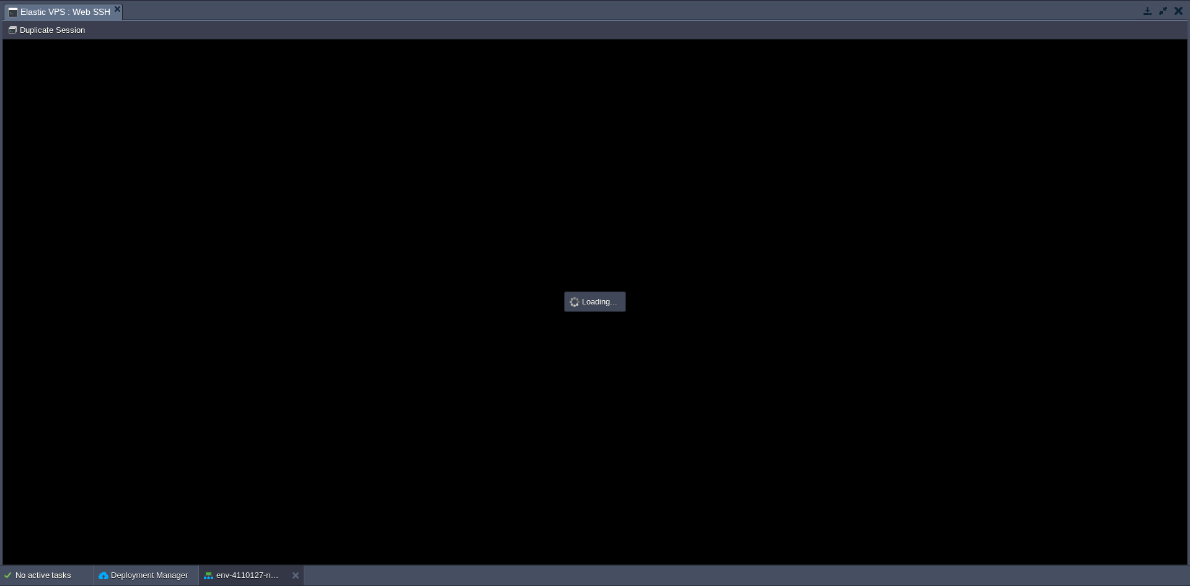
type input "#000000"
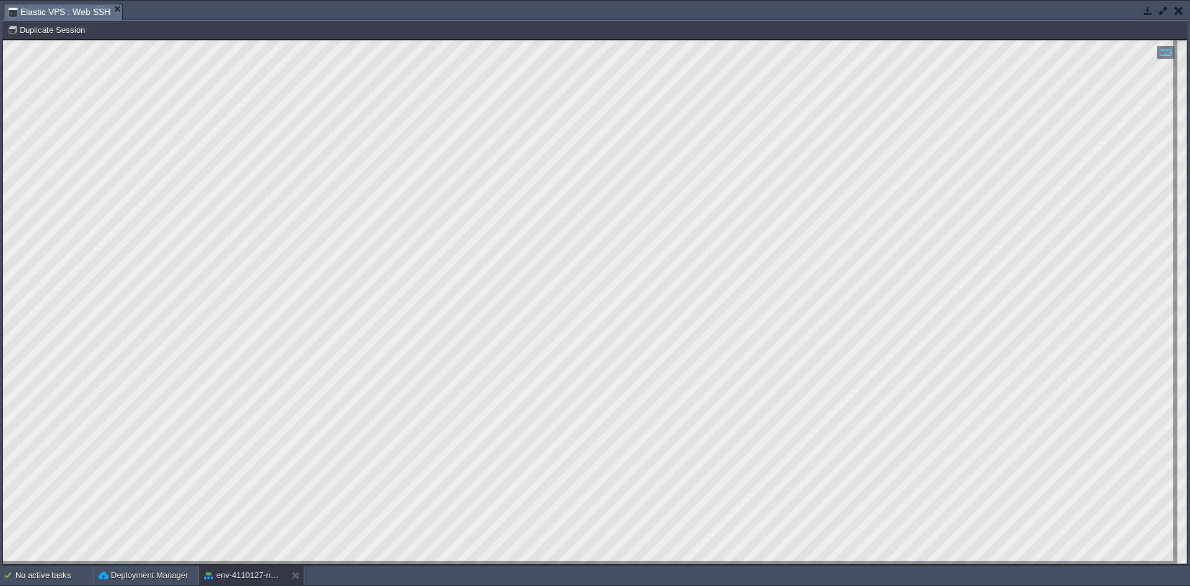
click at [1145, 11] on button "button" at bounding box center [1148, 10] width 11 height 11
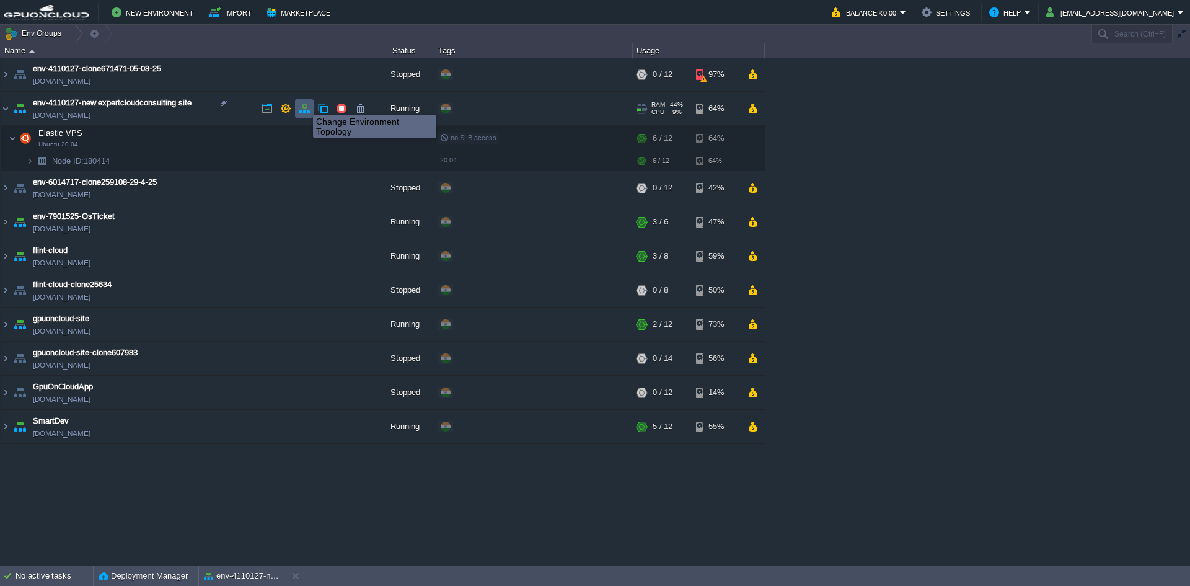
click at [304, 104] on button "button" at bounding box center [304, 108] width 11 height 11
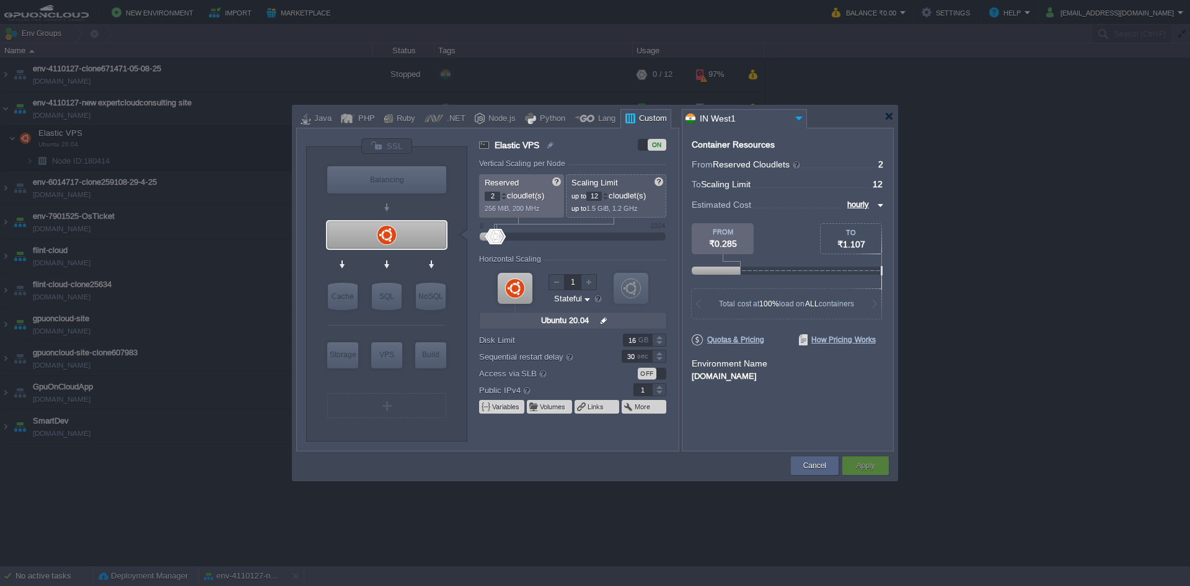
click at [659, 343] on div at bounding box center [659, 343] width 14 height 6
type input "12"
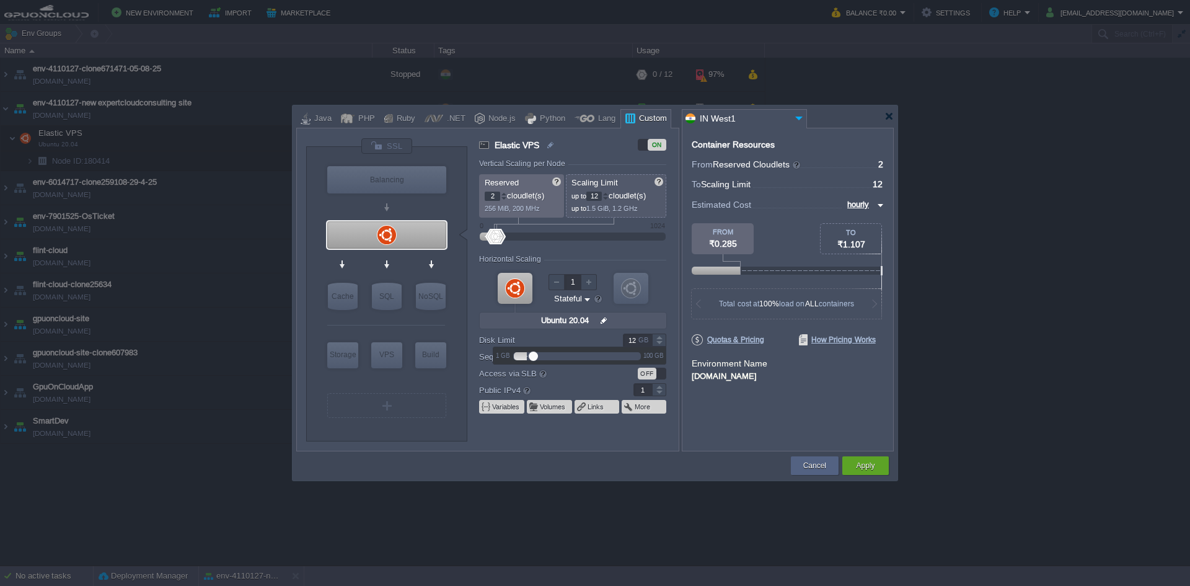
click at [659, 343] on div at bounding box center [659, 343] width 14 height 6
click at [872, 466] on button "Apply" at bounding box center [865, 465] width 19 height 12
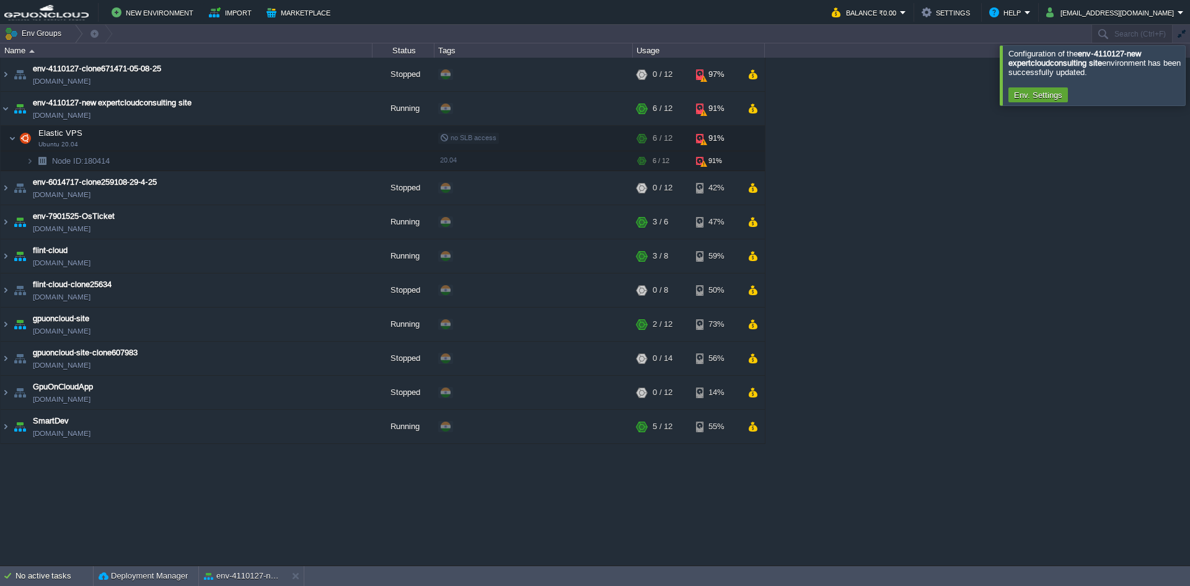
click at [1052, 170] on div "env-4110127-clone671471-05-08-25 [DOMAIN_NAME] Stopped + Add to Env Group RAM 0…" at bounding box center [595, 311] width 1190 height 507
click at [1190, 75] on div at bounding box center [1205, 75] width 0 height 60
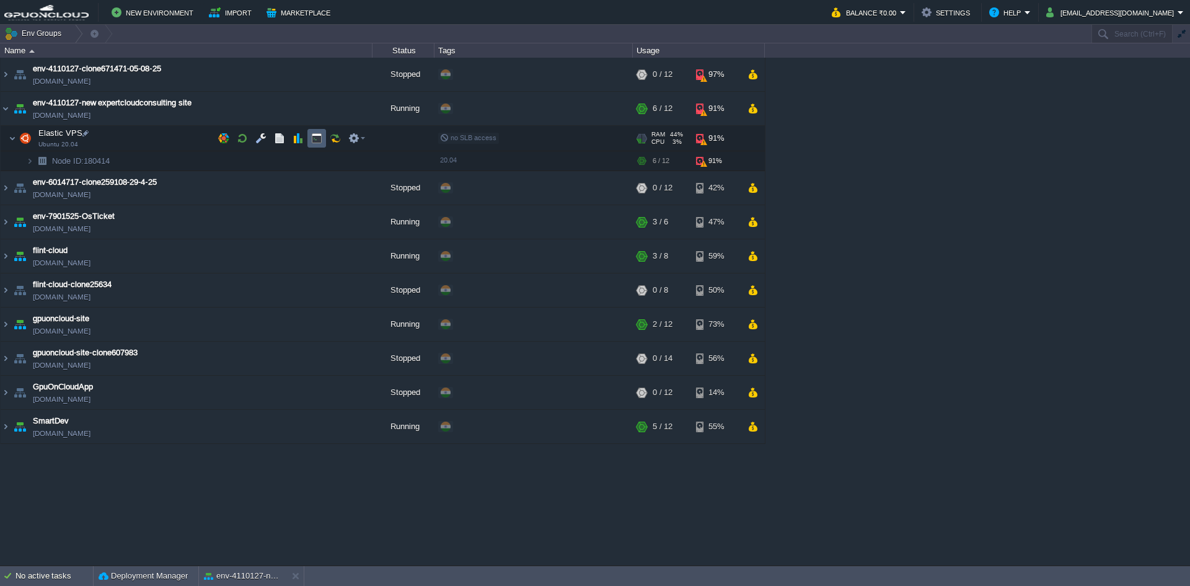
click at [322, 139] on button "button" at bounding box center [316, 138] width 11 height 11
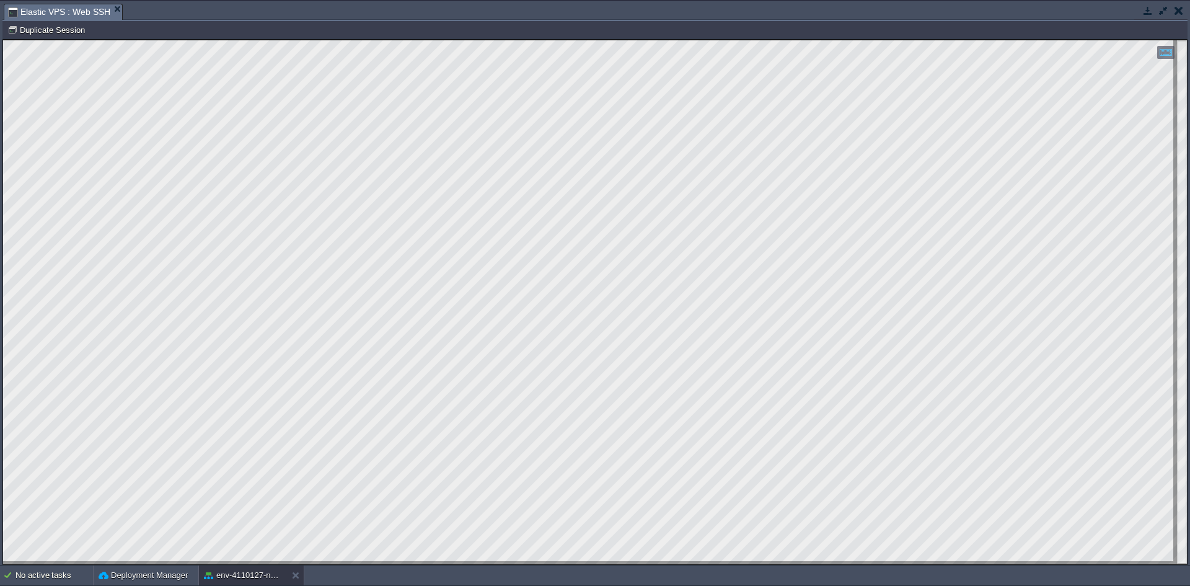
click at [1178, 12] on button "button" at bounding box center [1179, 10] width 9 height 11
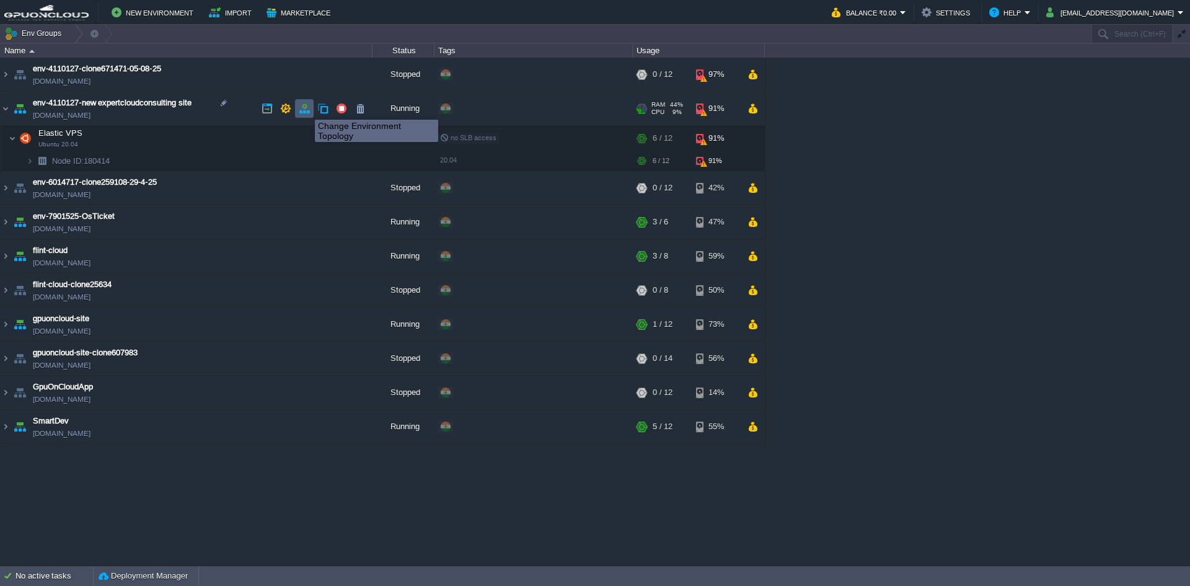
click at [306, 108] on button "button" at bounding box center [304, 108] width 11 height 11
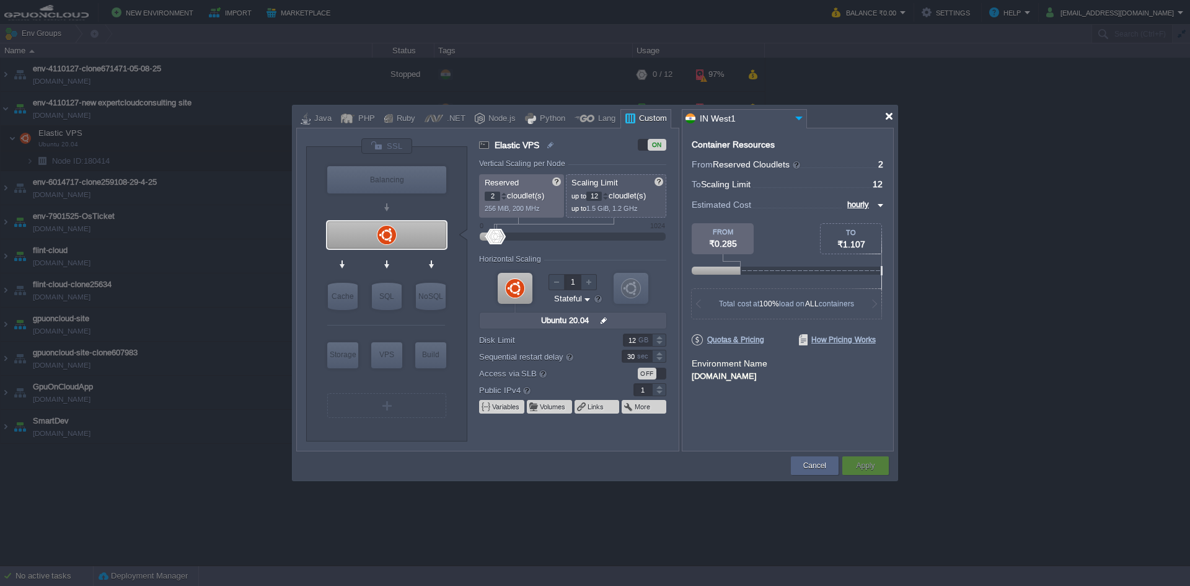
click at [888, 115] on div at bounding box center [889, 116] width 9 height 9
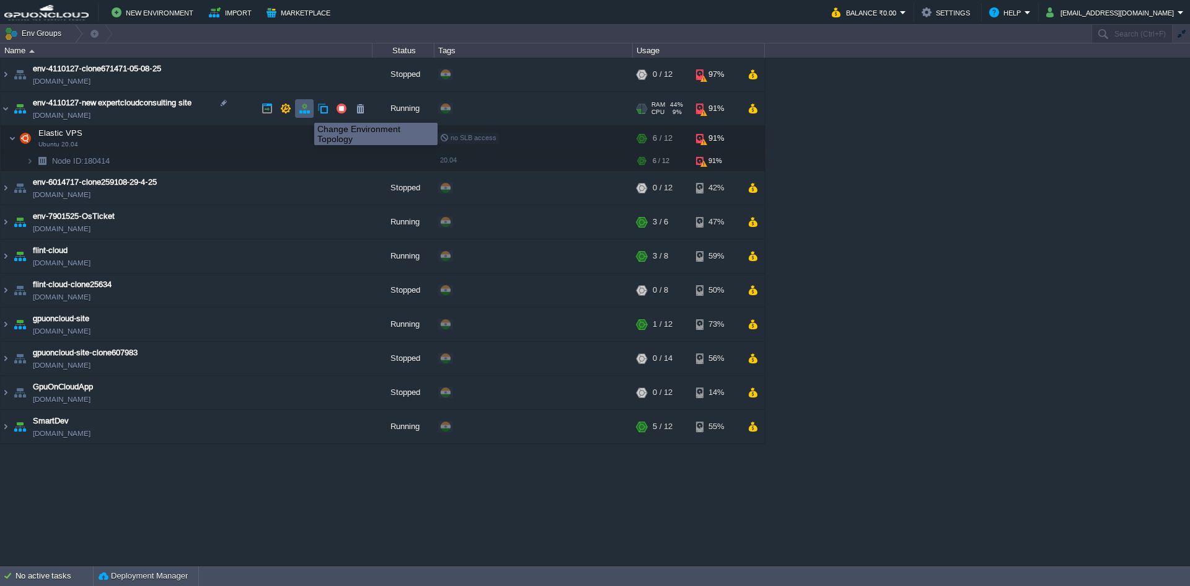
click at [305, 110] on button "button" at bounding box center [304, 108] width 11 height 11
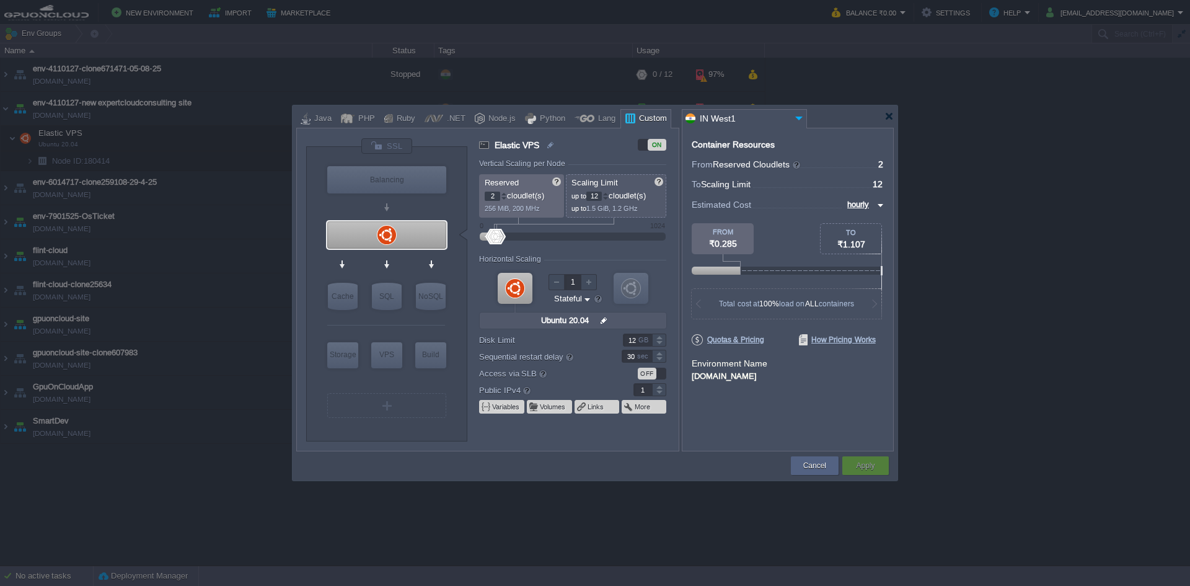
type input "13"
click at [656, 336] on div at bounding box center [659, 337] width 14 height 6
click at [876, 463] on div "Apply" at bounding box center [866, 465] width 28 height 19
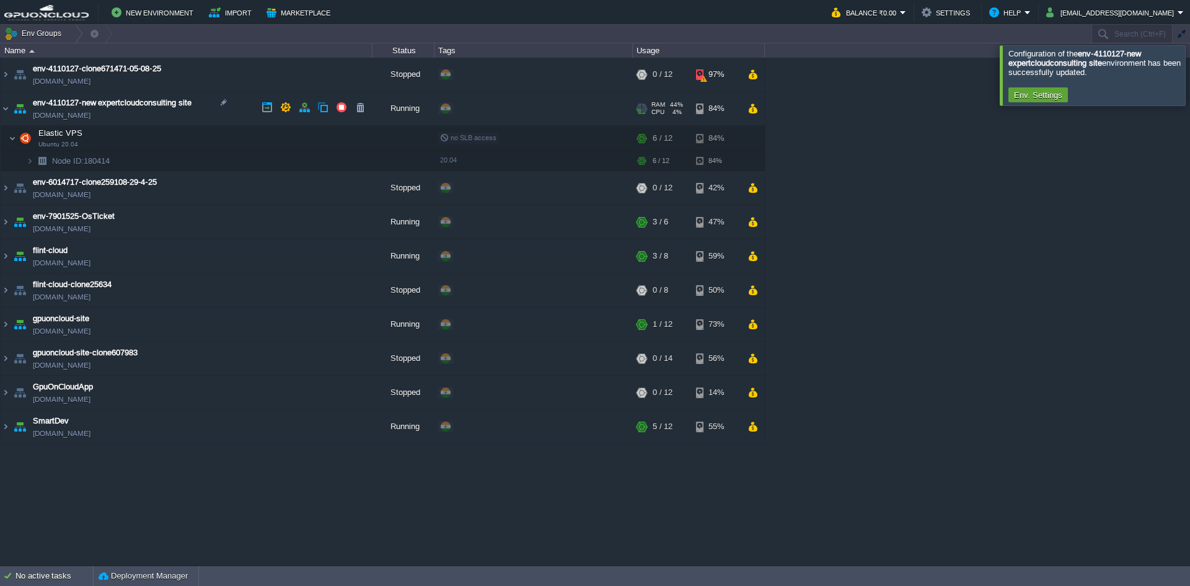
click at [343, 95] on td "env-4110127-new expertcloudconsulting site [DOMAIN_NAME]" at bounding box center [187, 109] width 372 height 34
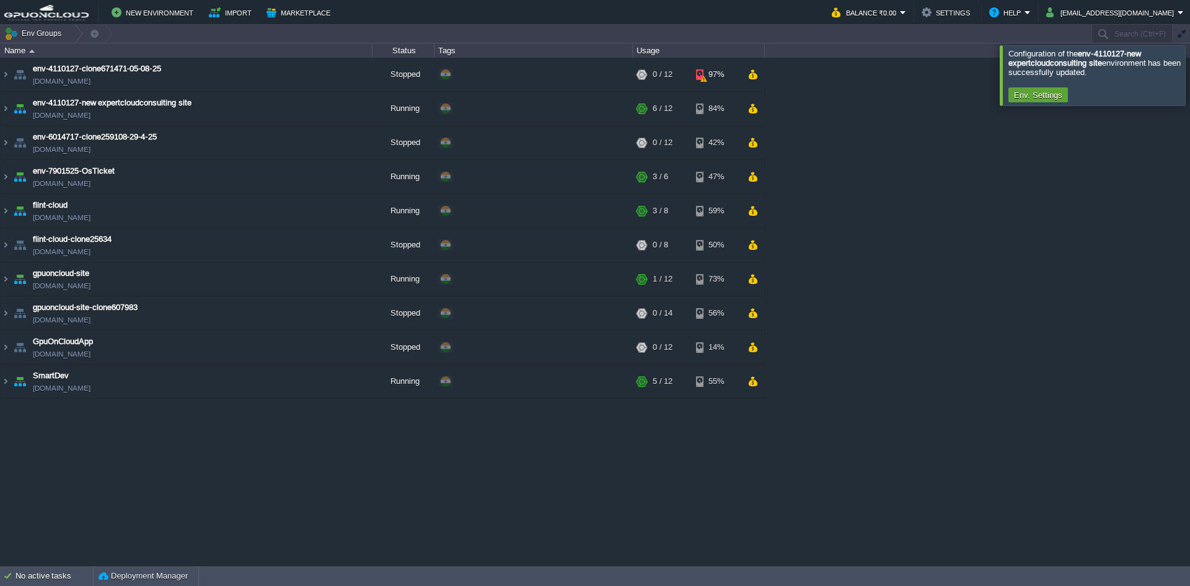
click at [1190, 84] on div at bounding box center [1205, 75] width 0 height 60
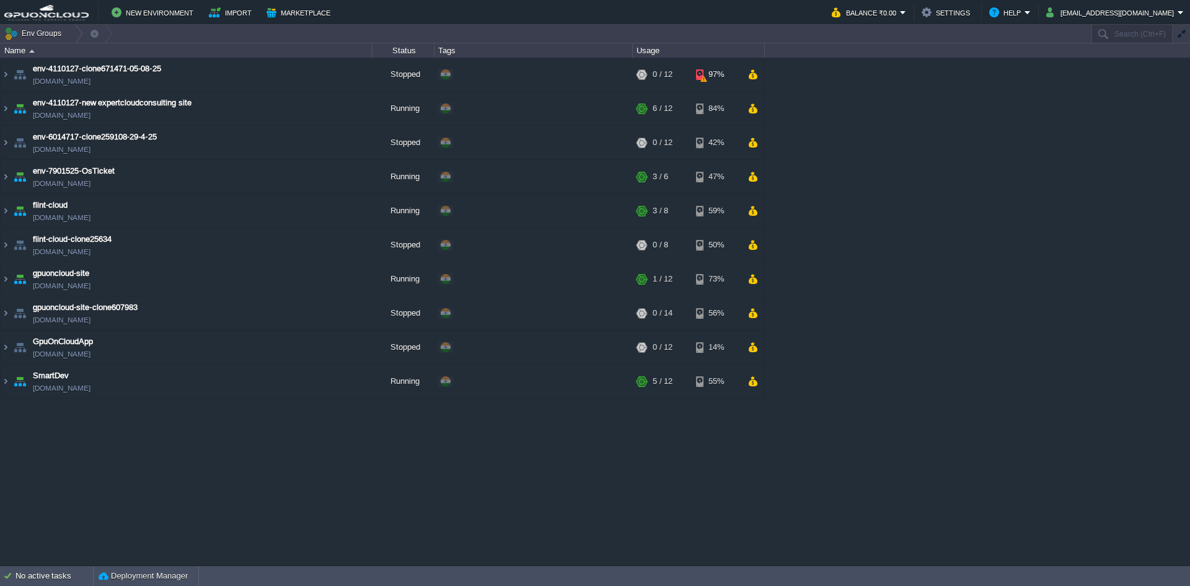
click at [914, 155] on div "env-4110127-clone671471-05-08-25 [DOMAIN_NAME] Stopped + Add to Env Group RAM 0…" at bounding box center [595, 311] width 1190 height 507
click at [2, 107] on img at bounding box center [6, 108] width 10 height 33
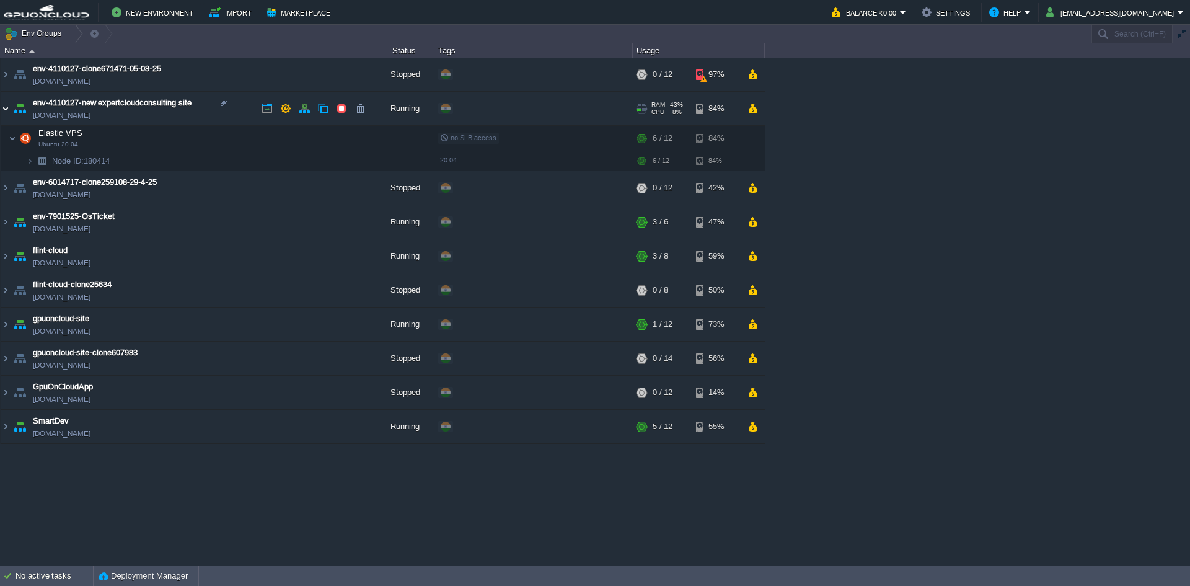
click at [2, 107] on img at bounding box center [6, 108] width 10 height 33
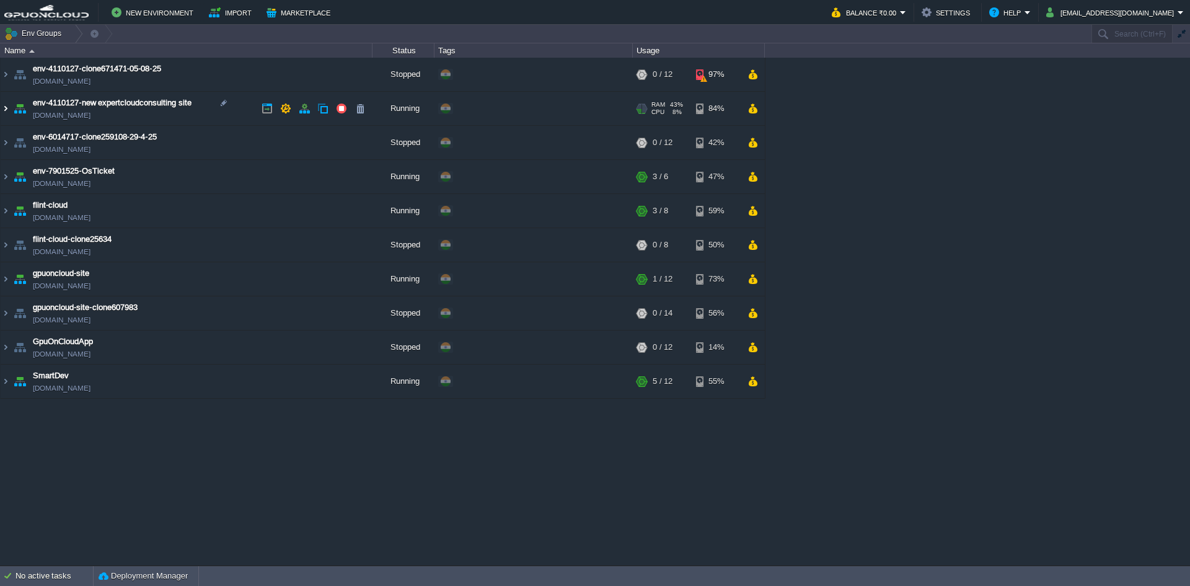
click at [2, 110] on img at bounding box center [6, 108] width 10 height 33
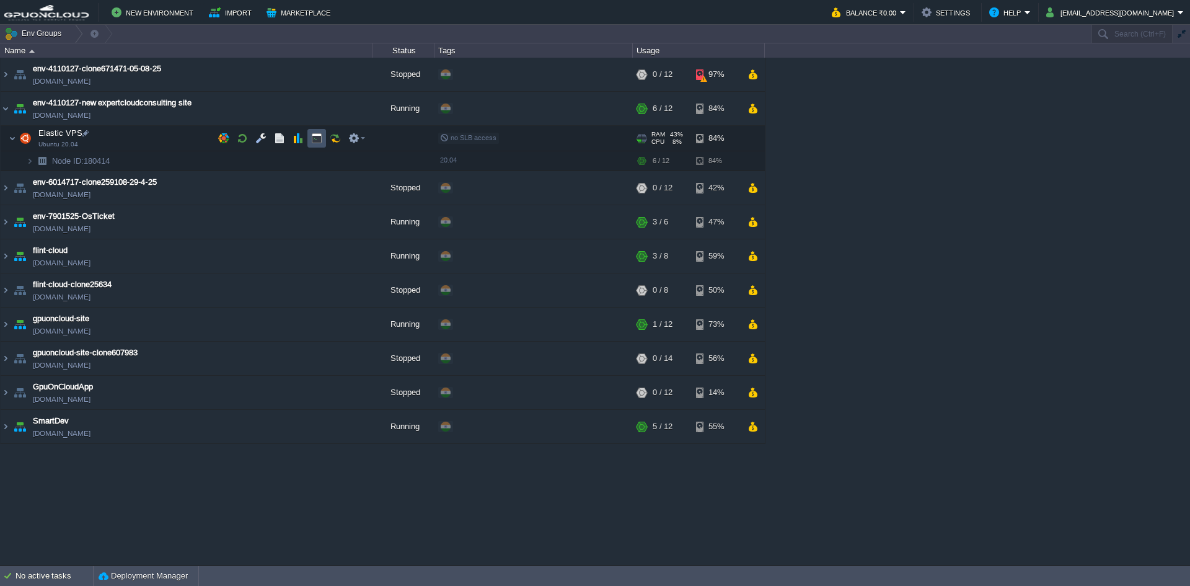
click at [314, 136] on button "button" at bounding box center [316, 138] width 11 height 11
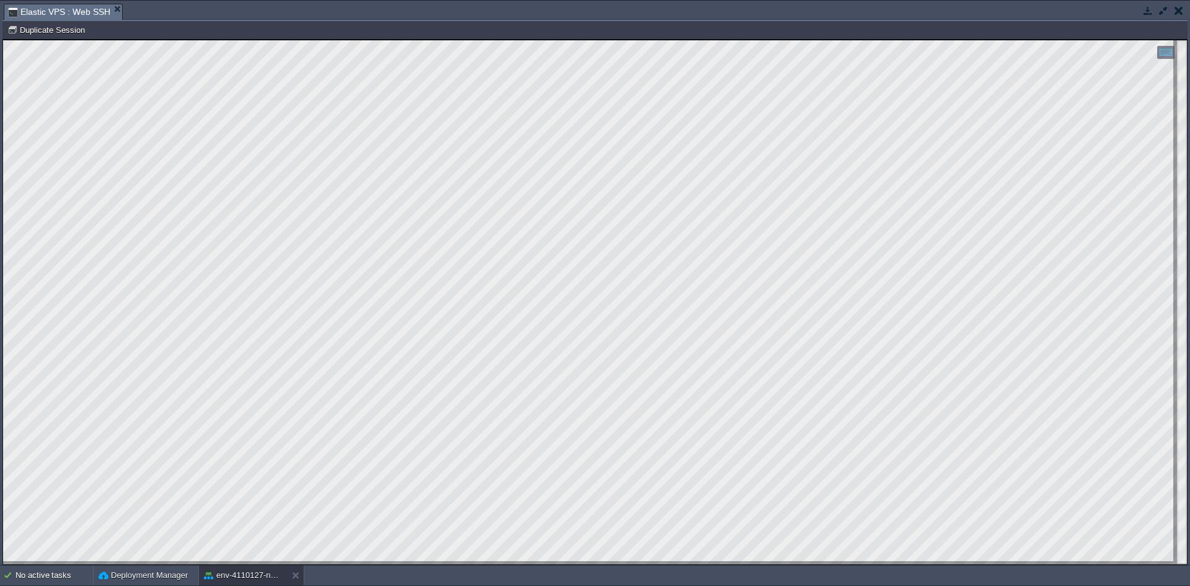
type input "#000000"
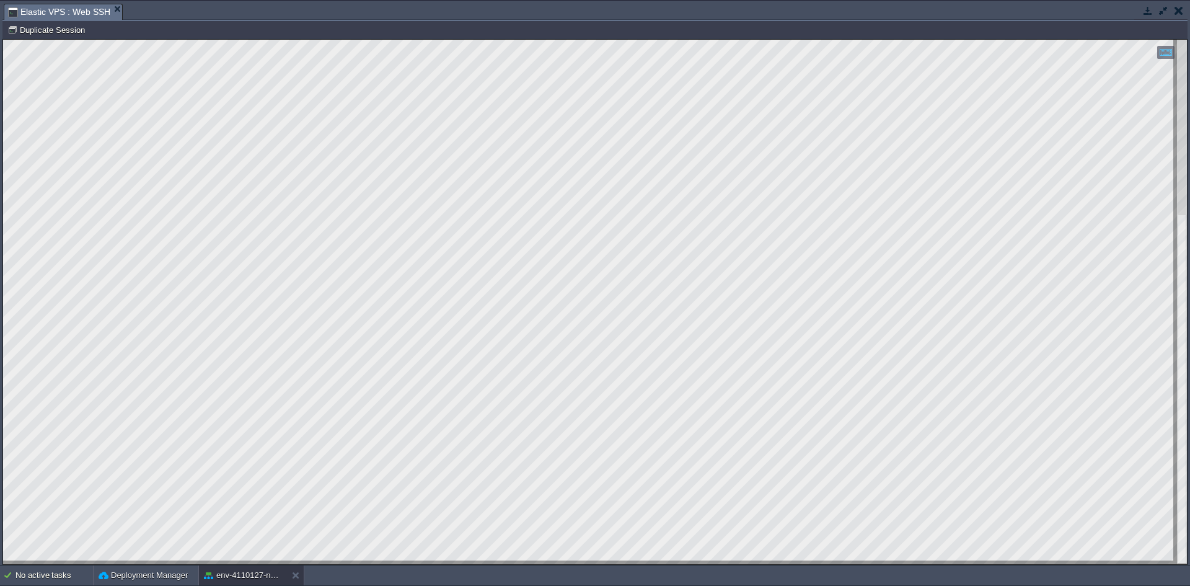
click at [3, 40] on html "Copy: Ctrl + Shift + C Paste: Ctrl + V Settings: Ctrl + Shift + Alt 0" at bounding box center [595, 40] width 1184 height 0
click at [299, 40] on html "Copy: Ctrl + Shift + C Paste: Ctrl + V Settings: Ctrl + Shift + Alt 0" at bounding box center [595, 40] width 1184 height 0
